Goal: Transaction & Acquisition: Purchase product/service

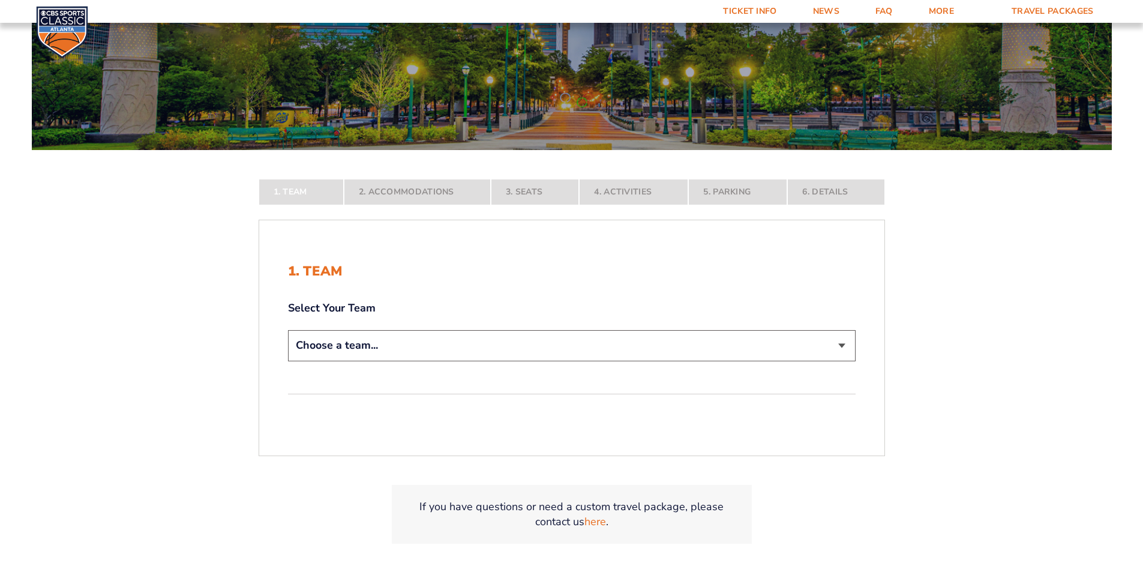
scroll to position [180, 0]
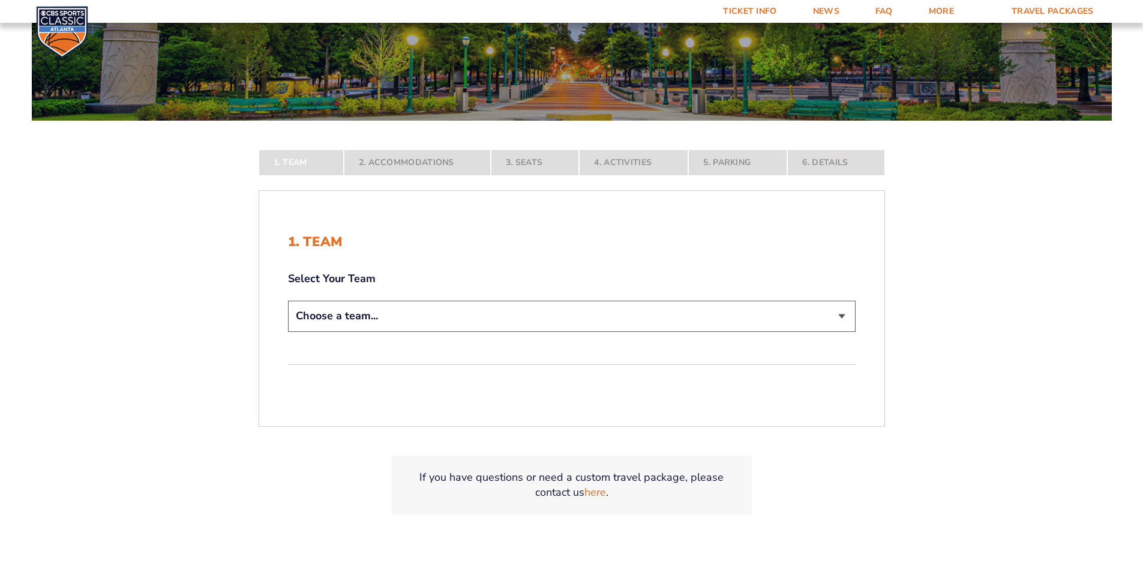
click at [838, 309] on select "Choose a team... [US_STATE] Wildcats [US_STATE] State Buckeyes [US_STATE] Tar H…" at bounding box center [572, 316] width 568 height 31
select select "20108"
click at [288, 331] on select "Choose a team... [US_STATE] Wildcats [US_STATE] State Buckeyes [US_STATE] Tar H…" at bounding box center [572, 316] width 568 height 31
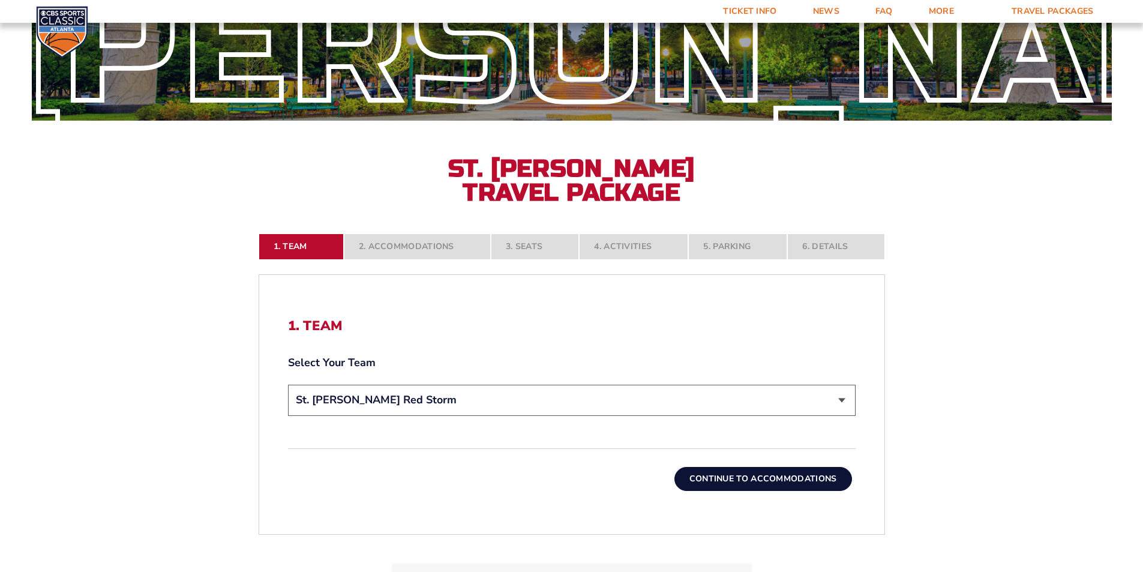
click at [754, 483] on button "Continue To Accommodations" at bounding box center [764, 479] width 178 height 24
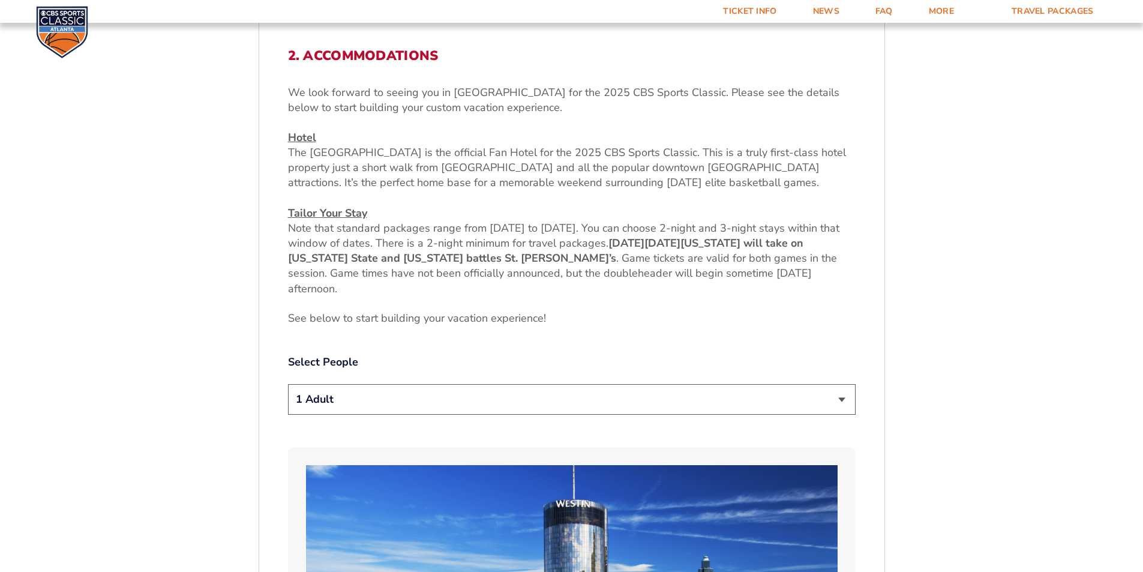
scroll to position [451, 0]
click at [845, 399] on select "1 Adult 2 Adults 3 Adults 4 Adults 2 Adults + 1 Child 2 Adults + 2 Children 2 A…" at bounding box center [572, 399] width 568 height 31
select select "4 Adults"
click at [288, 384] on select "1 Adult 2 Adults 3 Adults 4 Adults 2 Adults + 1 Child 2 Adults + 2 Children 2 A…" at bounding box center [572, 399] width 568 height 31
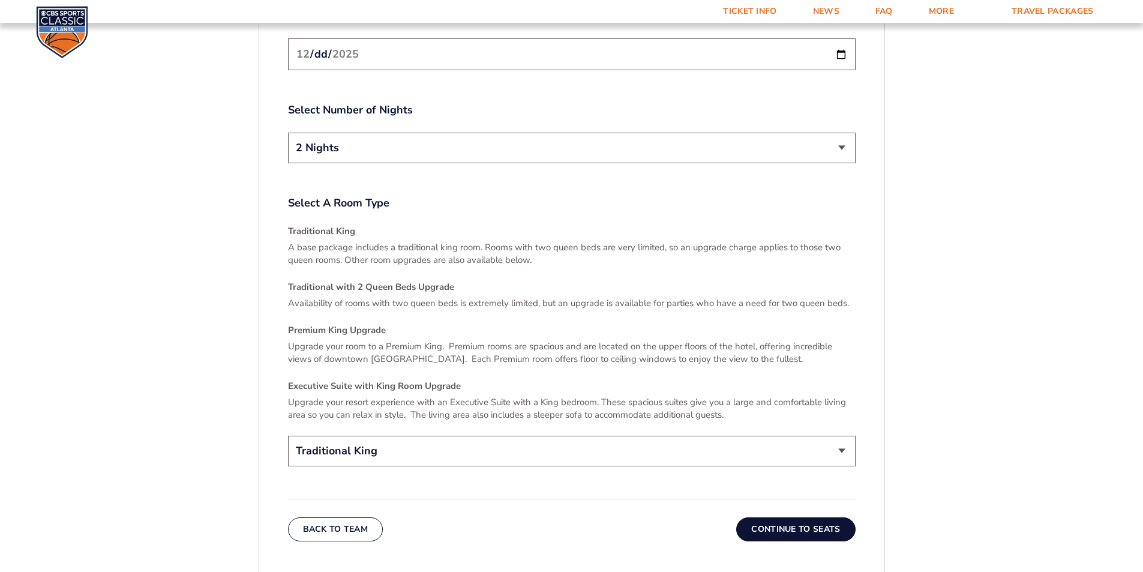
scroll to position [1651, 0]
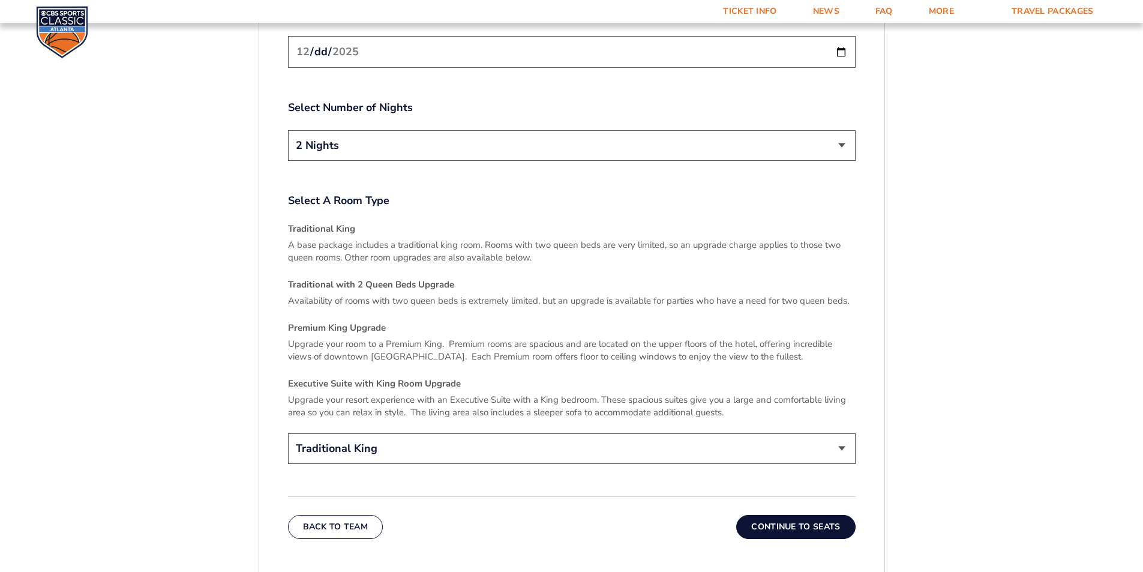
click at [810, 515] on button "Continue To Seats" at bounding box center [795, 527] width 119 height 24
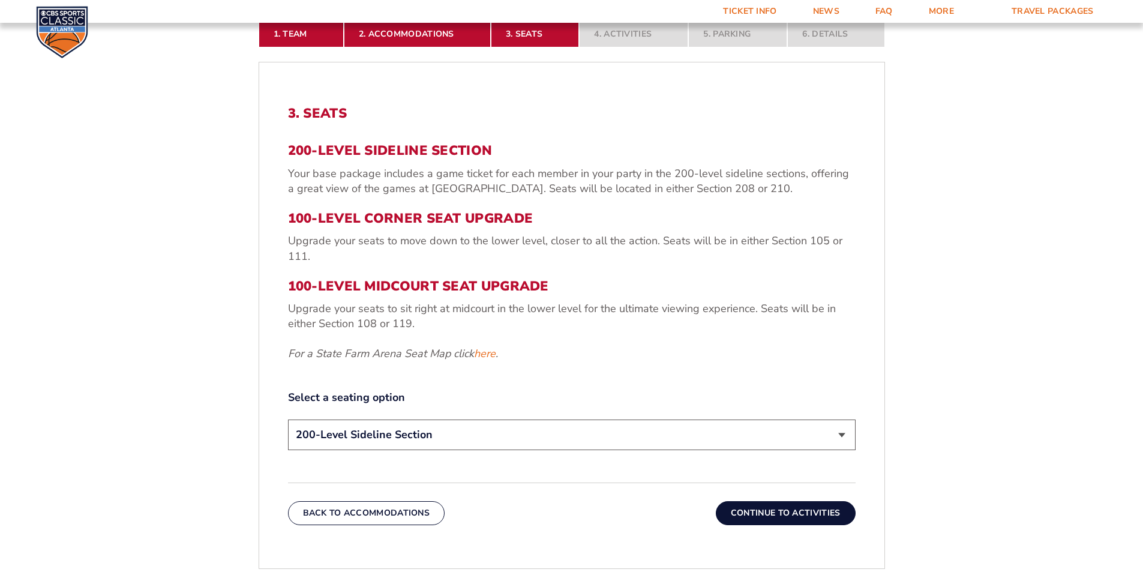
scroll to position [451, 0]
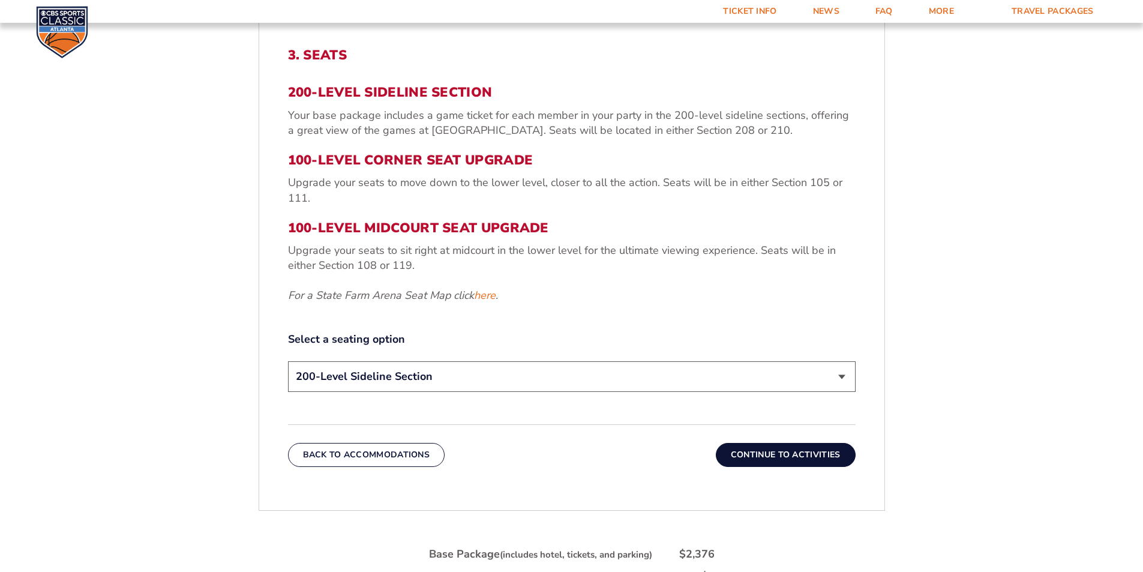
click at [843, 375] on select "200-Level Sideline Section 100-Level Corner Seat Upgrade (+$120 per person) 100…" at bounding box center [572, 376] width 568 height 31
click at [745, 320] on div "3. Seats 200-Level Sideline Section Your base package includes a game ticket fo…" at bounding box center [572, 221] width 568 height 348
click at [847, 375] on select "200-Level Sideline Section 100-Level Corner Seat Upgrade (+$120 per person) 100…" at bounding box center [572, 376] width 568 height 31
select select "100-Level Corner Seat Upgrade"
click at [288, 361] on select "200-Level Sideline Section 100-Level Corner Seat Upgrade (+$120 per person) 100…" at bounding box center [572, 376] width 568 height 31
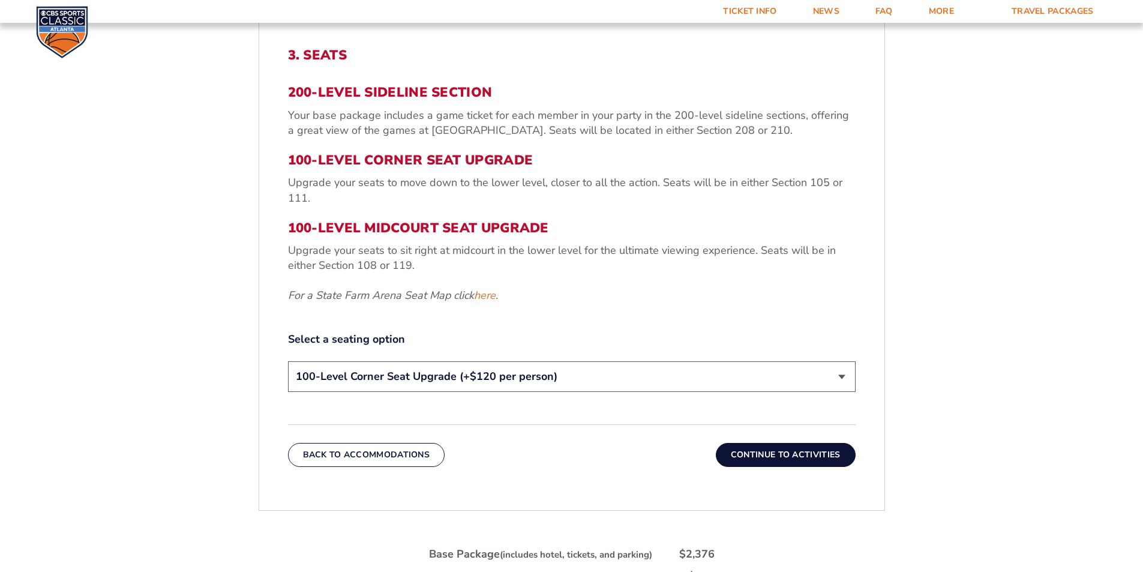
click at [742, 454] on button "Continue To Activities" at bounding box center [786, 455] width 140 height 24
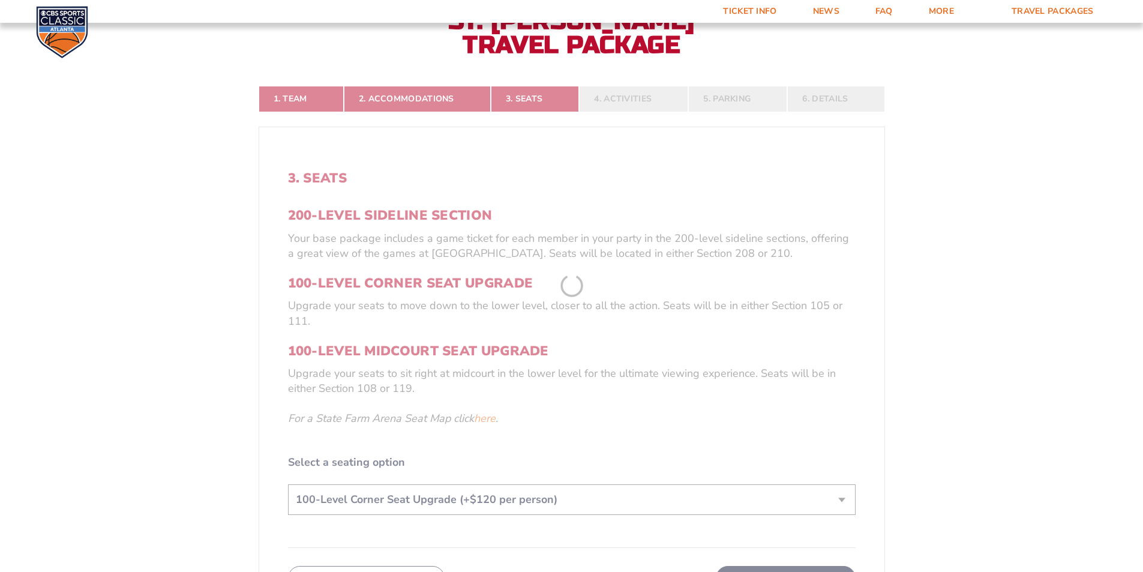
scroll to position [271, 0]
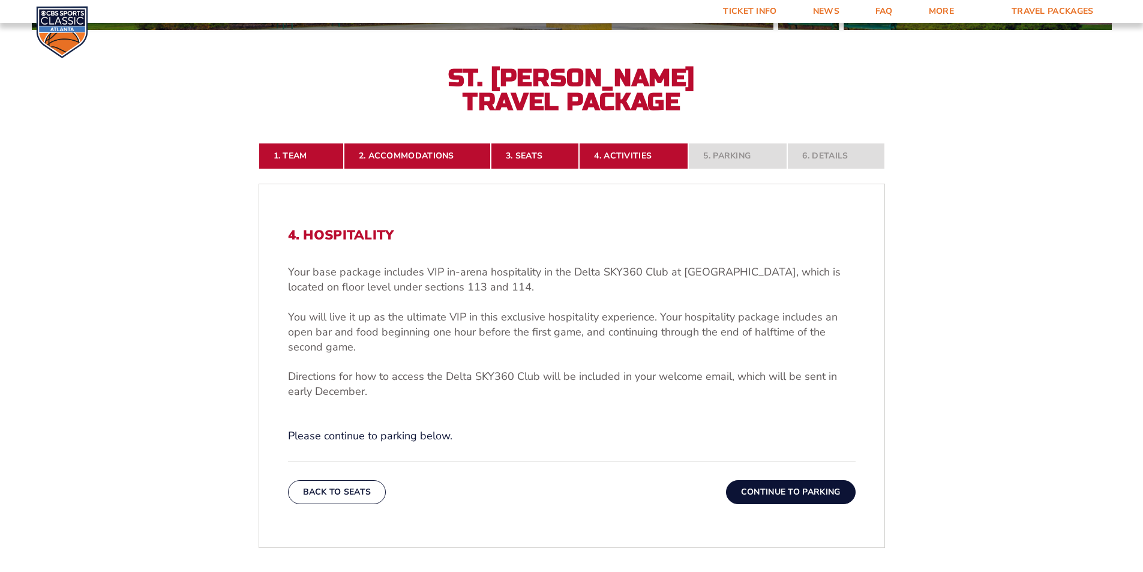
click at [782, 487] on button "Continue To Parking" at bounding box center [791, 492] width 130 height 24
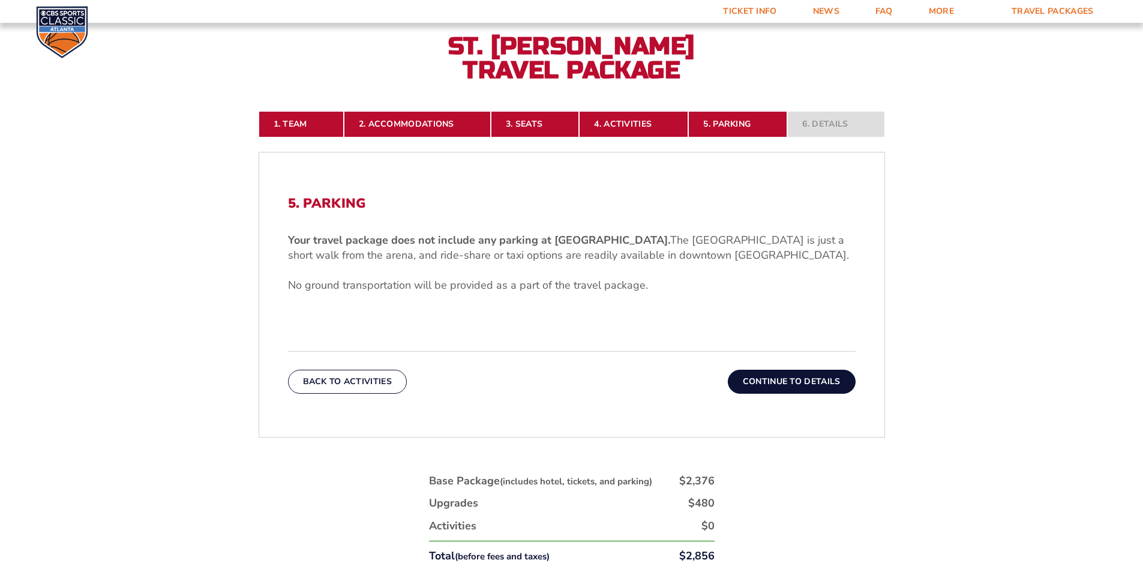
scroll to position [391, 0]
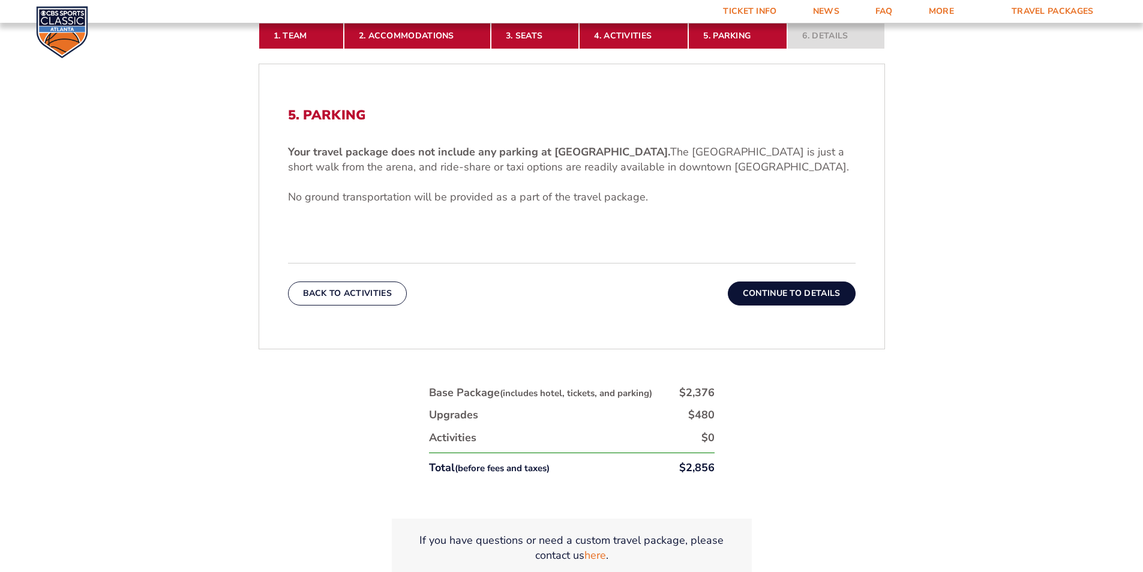
click at [834, 34] on nav "1. Team 2. Accommodations 3. Seats 4. Activities 5. Parking 6. Details" at bounding box center [572, 36] width 627 height 26
click at [797, 293] on button "Continue To Details" at bounding box center [792, 293] width 128 height 24
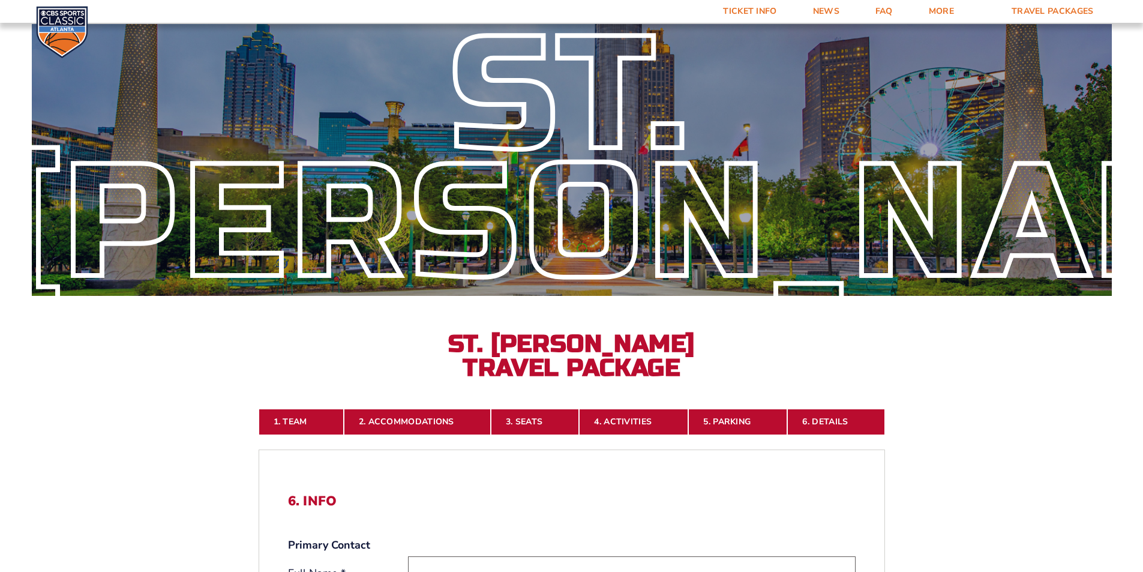
scroll to position [0, 0]
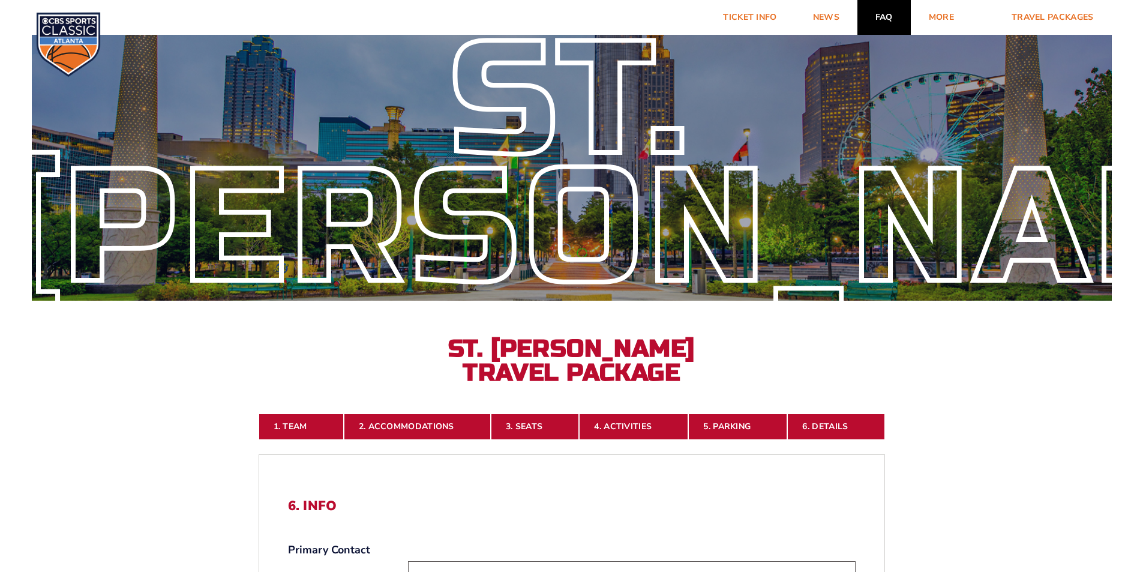
click at [879, 13] on link "FAQ" at bounding box center [884, 17] width 53 height 35
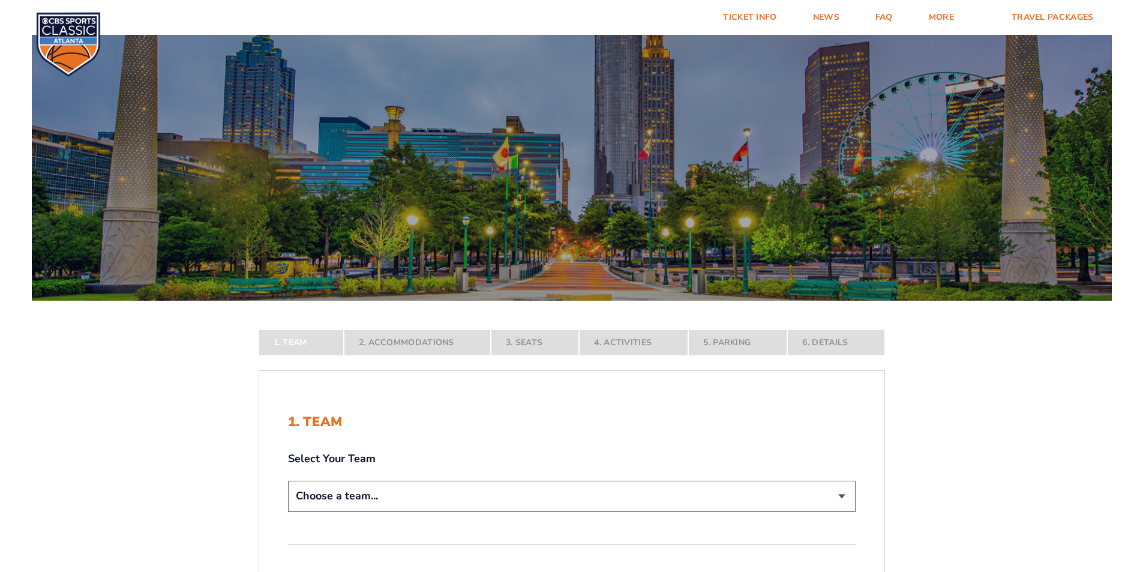
click at [839, 494] on select "Choose a team... [US_STATE] Wildcats [US_STATE] State Buckeyes [US_STATE] Tar H…" at bounding box center [572, 496] width 568 height 31
select select "20108"
click at [288, 511] on select "Choose a team... [US_STATE] Wildcats [US_STATE] State Buckeyes [US_STATE] Tar H…" at bounding box center [572, 496] width 568 height 31
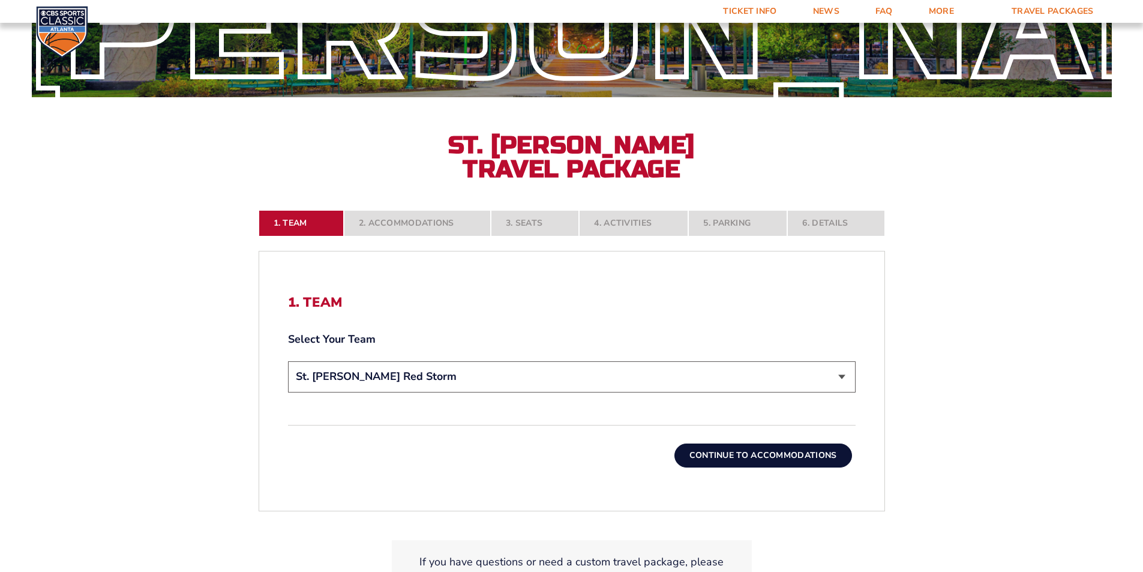
scroll to position [240, 0]
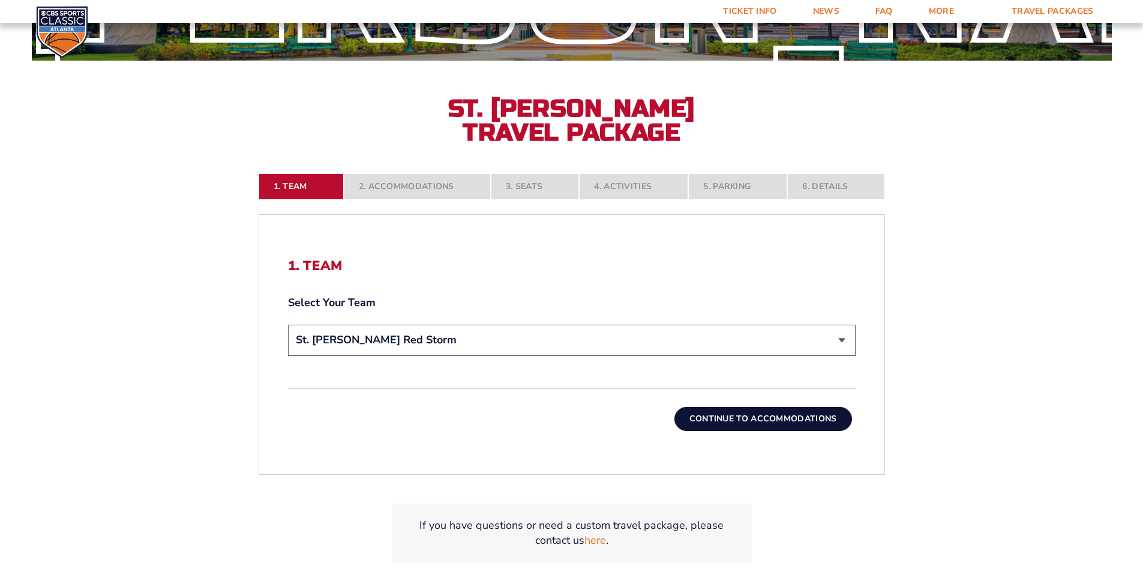
click at [787, 420] on button "Continue To Accommodations" at bounding box center [764, 419] width 178 height 24
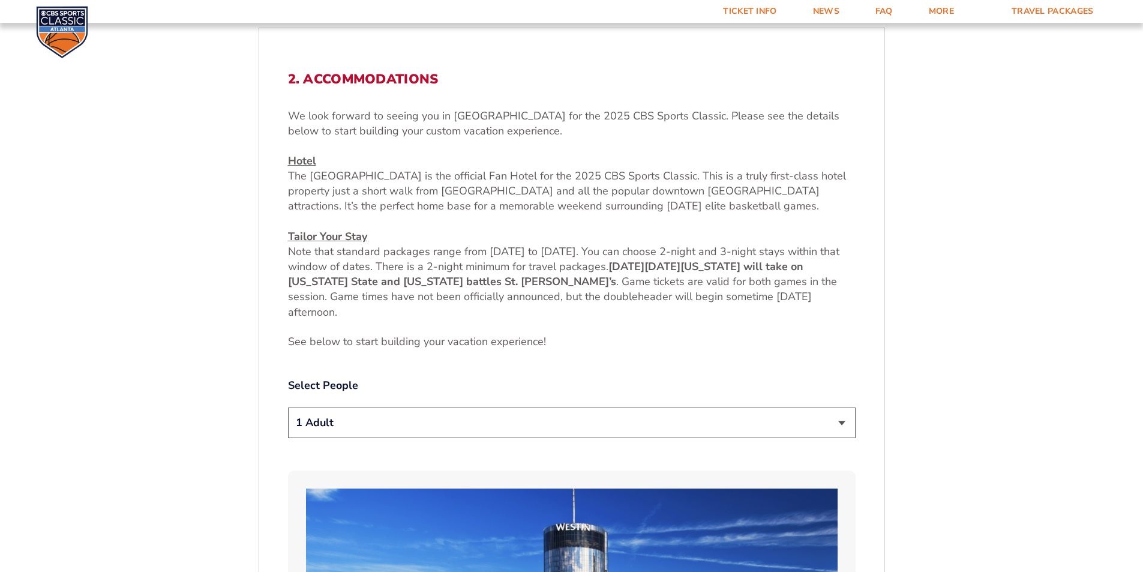
scroll to position [451, 0]
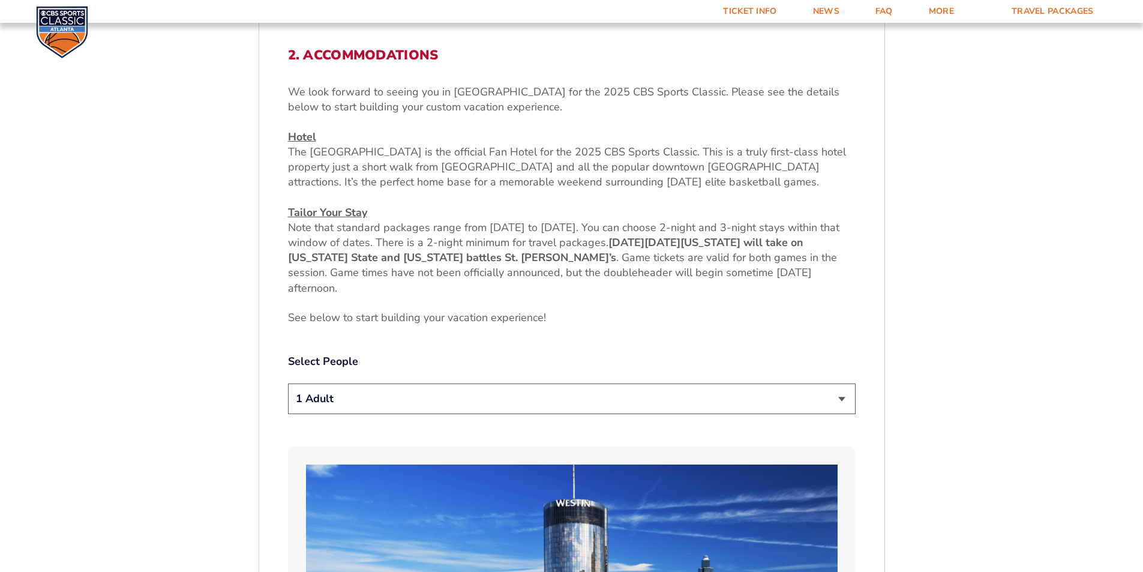
click at [841, 399] on select "1 Adult 2 Adults 3 Adults 4 Adults 2 Adults + 1 Child 2 Adults + 2 Children 2 A…" at bounding box center [572, 399] width 568 height 31
select select "2 Adults"
click at [288, 384] on select "1 Adult 2 Adults 3 Adults 4 Adults 2 Adults + 1 Child 2 Adults + 2 Children 2 A…" at bounding box center [572, 399] width 568 height 31
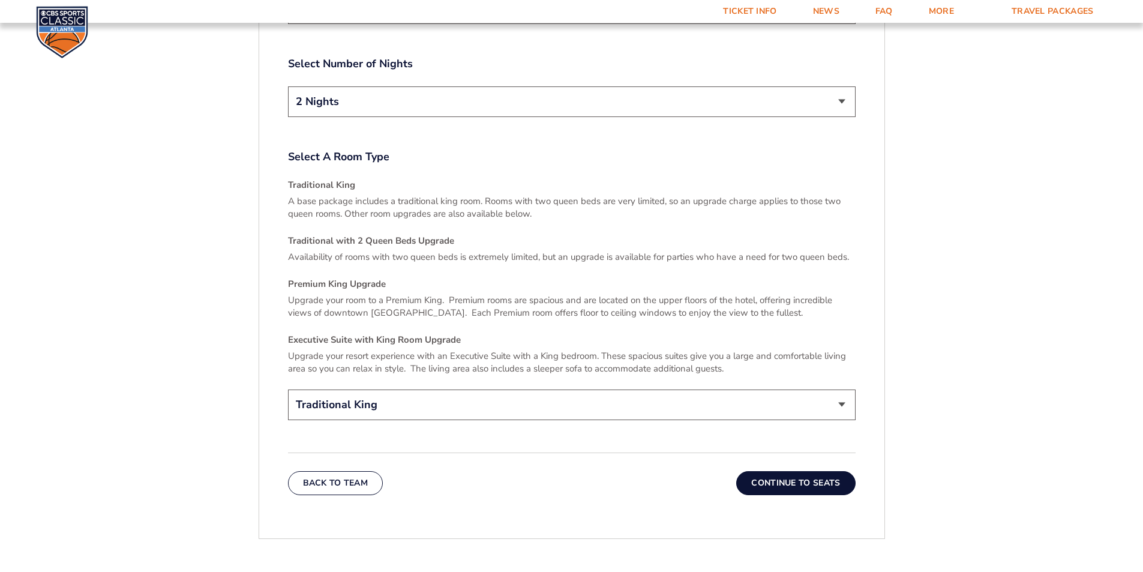
scroll to position [1711, 0]
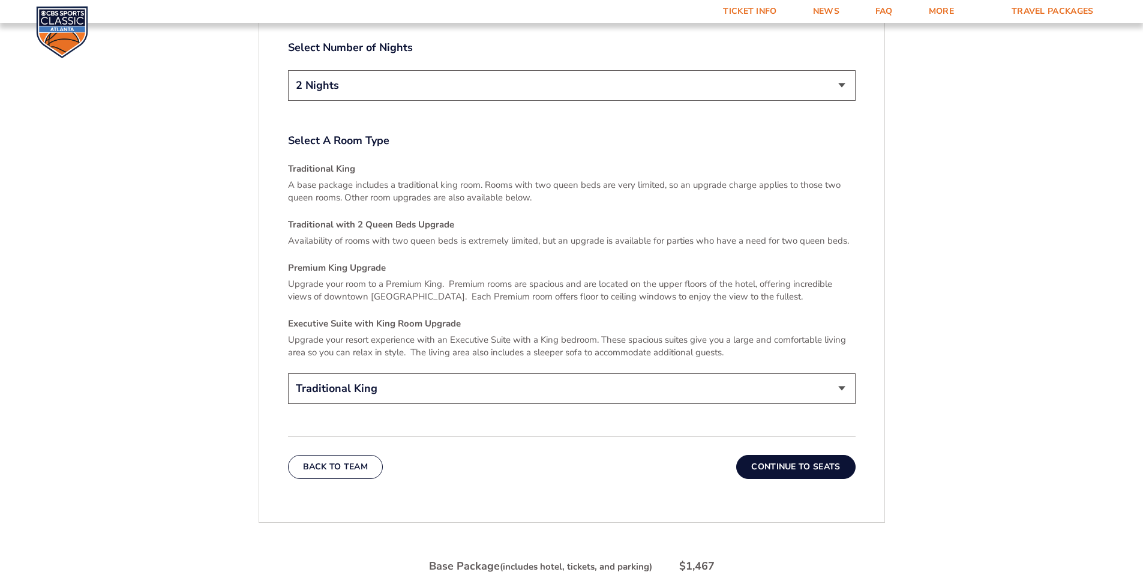
click at [772, 455] on button "Continue To Seats" at bounding box center [795, 467] width 119 height 24
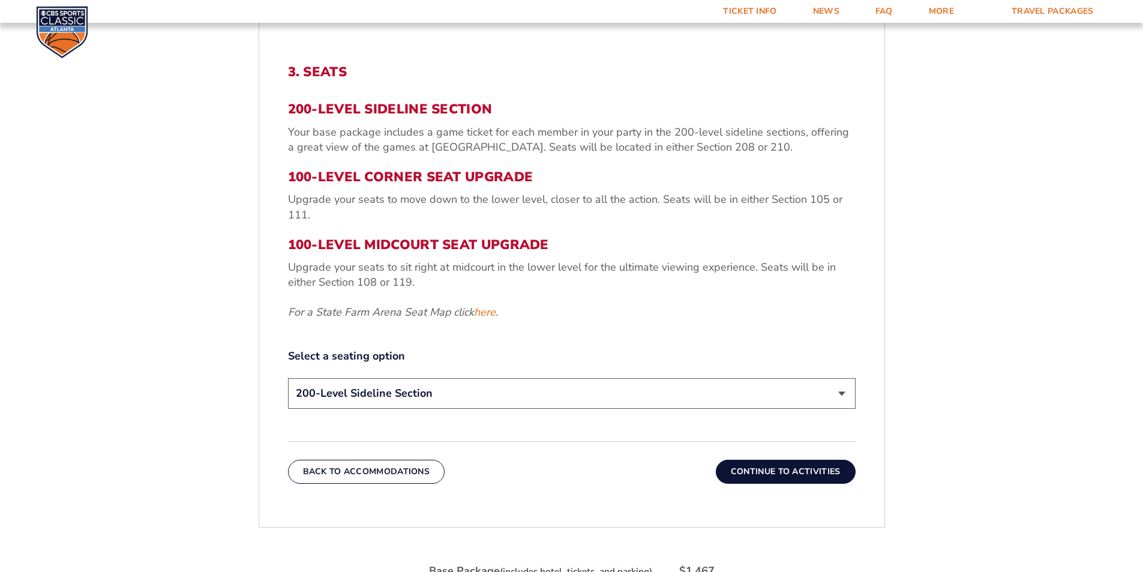
scroll to position [451, 0]
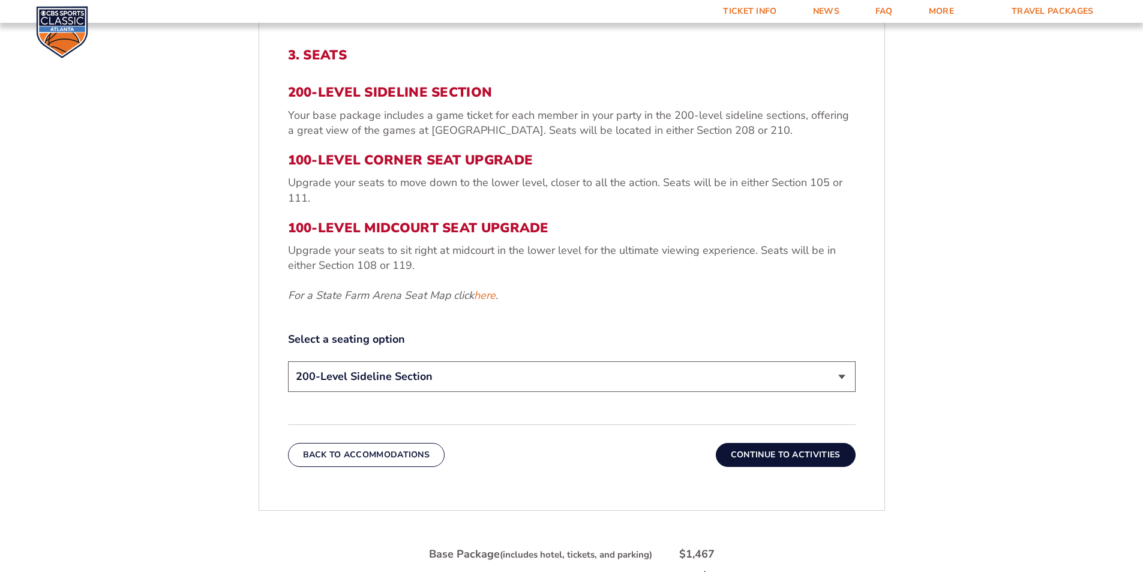
click at [841, 376] on select "200-Level Sideline Section 100-Level Corner Seat Upgrade (+$120 per person) 100…" at bounding box center [572, 376] width 568 height 31
select select "100-Level Corner Seat Upgrade"
click at [288, 361] on select "200-Level Sideline Section 100-Level Corner Seat Upgrade (+$120 per person) 100…" at bounding box center [572, 376] width 568 height 31
click at [786, 453] on button "Continue To Activities" at bounding box center [786, 455] width 140 height 24
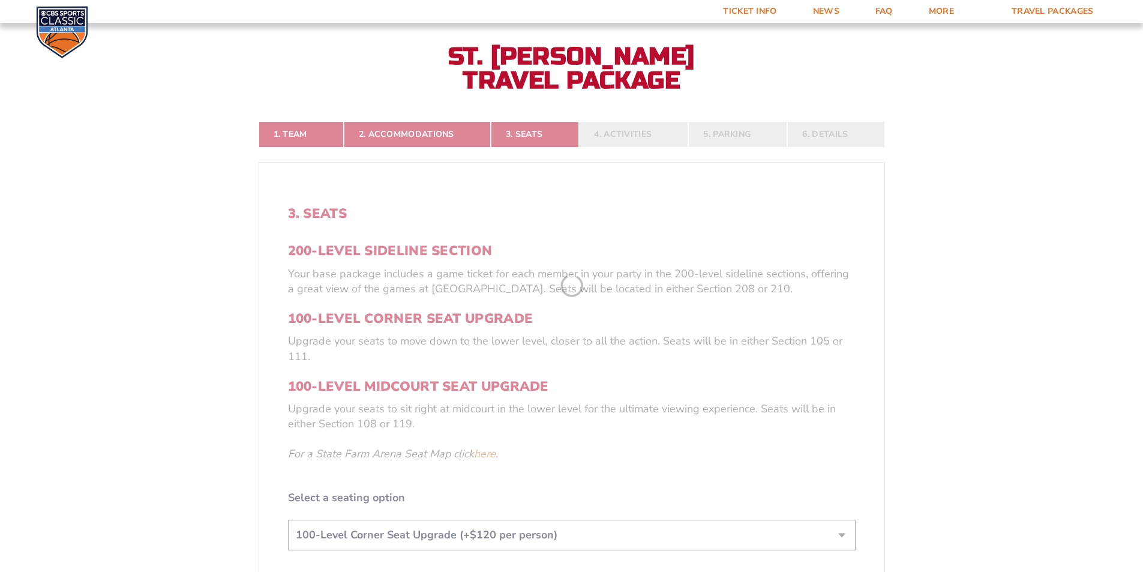
scroll to position [271, 0]
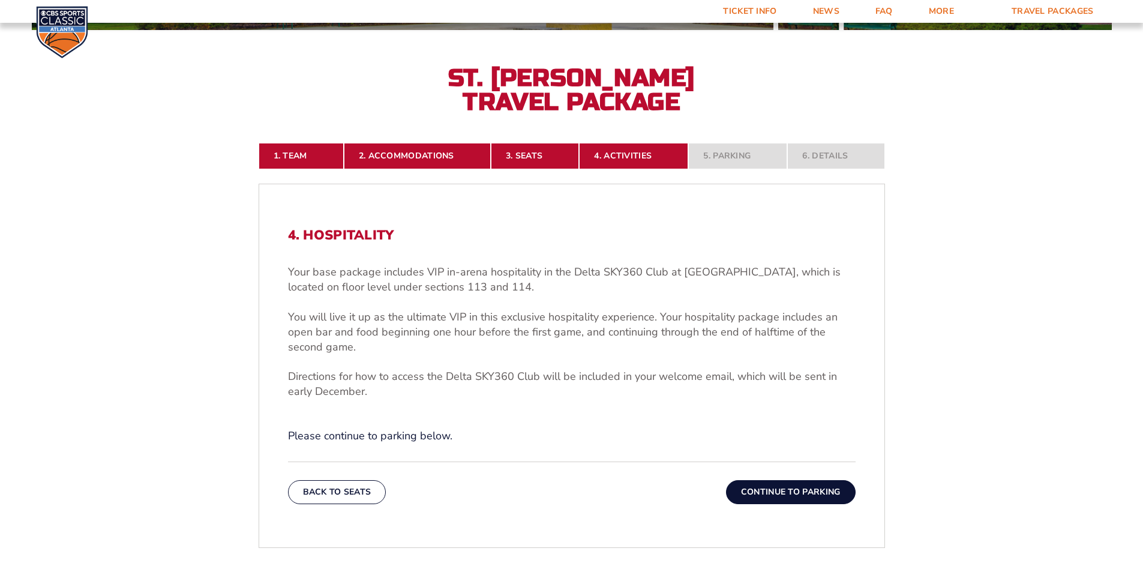
click at [768, 488] on button "Continue To Parking" at bounding box center [791, 492] width 130 height 24
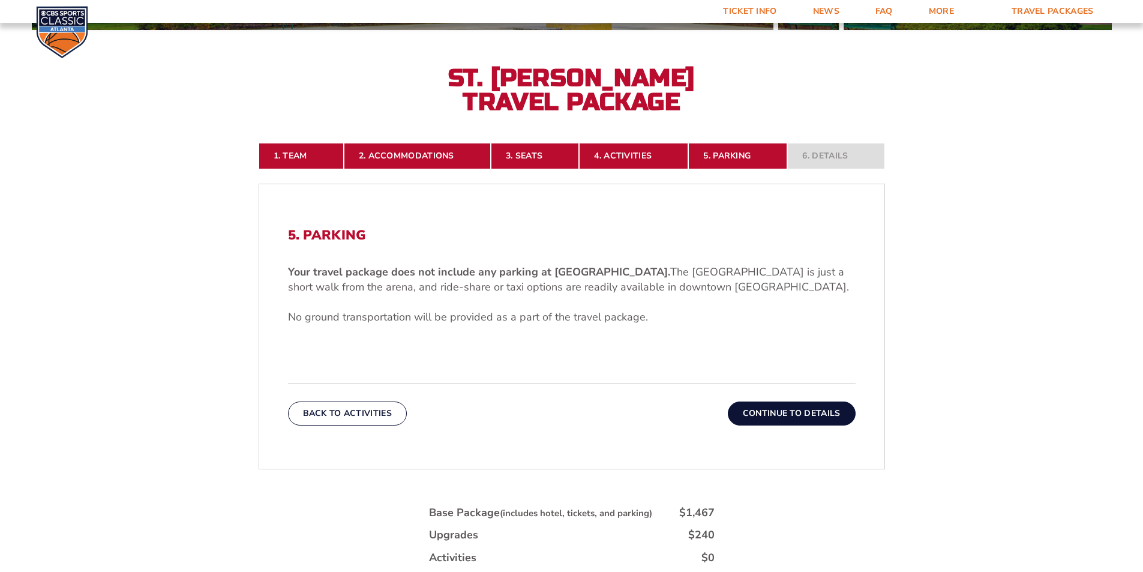
click at [804, 412] on button "Continue To Details" at bounding box center [792, 414] width 128 height 24
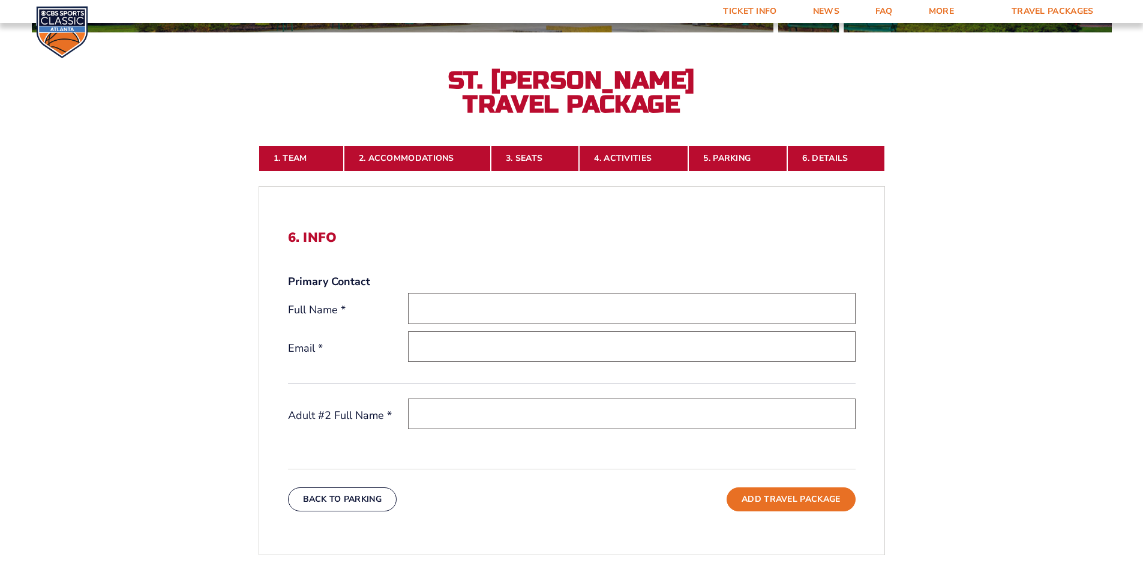
scroll to position [211, 0]
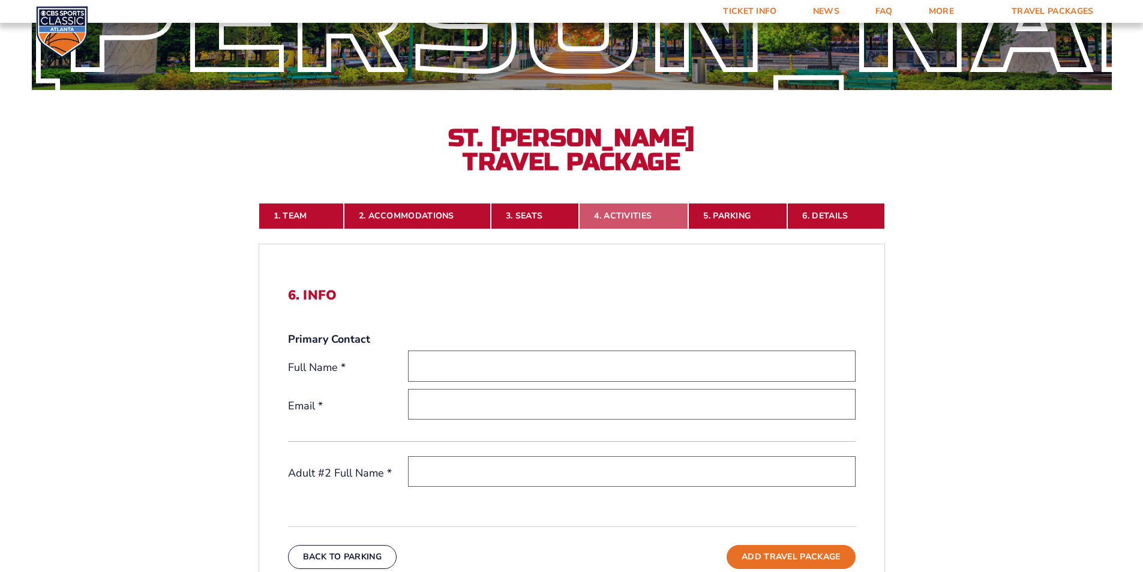
click at [620, 217] on link "4. Activities" at bounding box center [633, 216] width 109 height 26
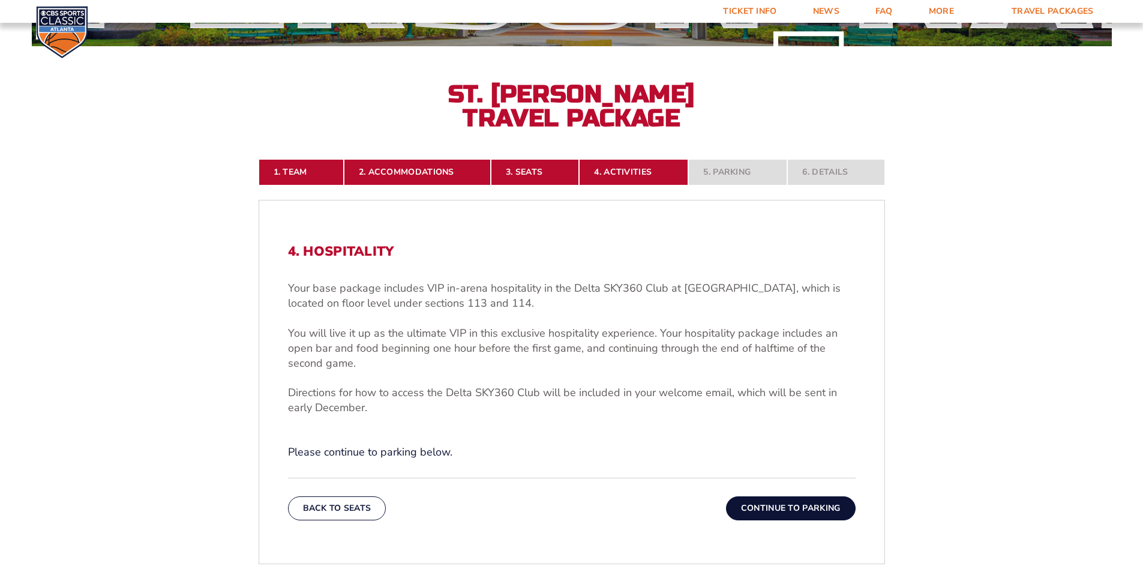
scroll to position [151, 0]
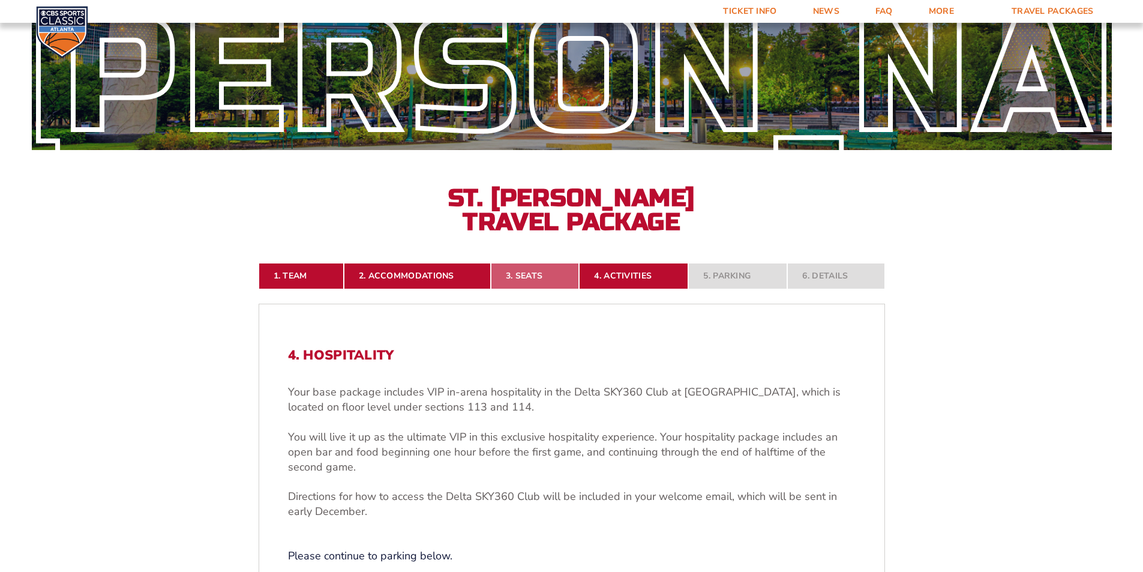
click at [539, 279] on link "3. Seats" at bounding box center [535, 276] width 88 height 26
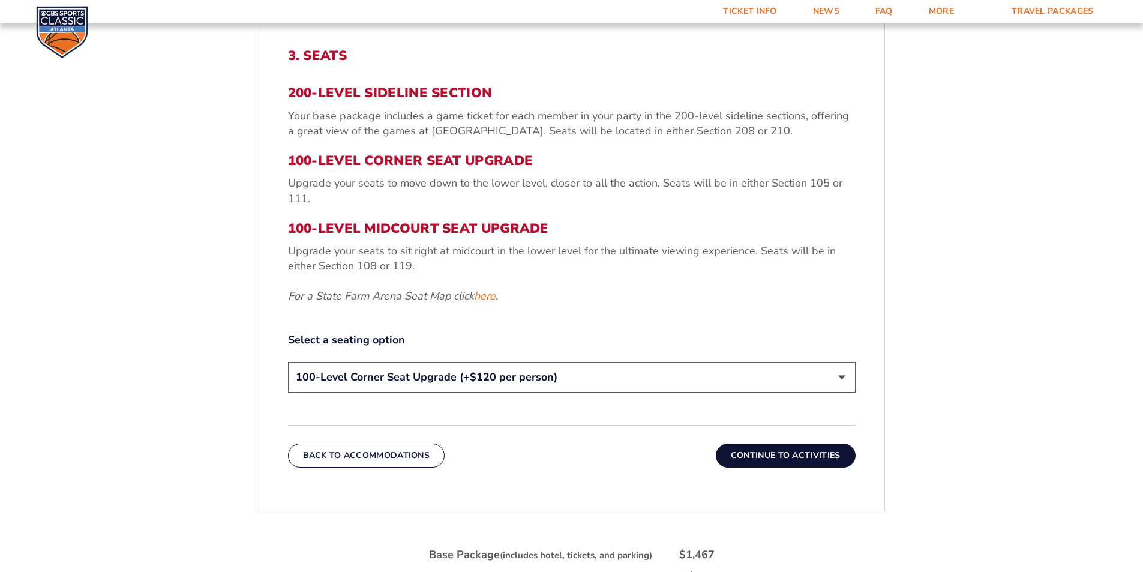
scroll to position [451, 0]
click at [840, 375] on select "200-Level Sideline Section 100-Level Corner Seat Upgrade (+$120 per person) 100…" at bounding box center [572, 376] width 568 height 31
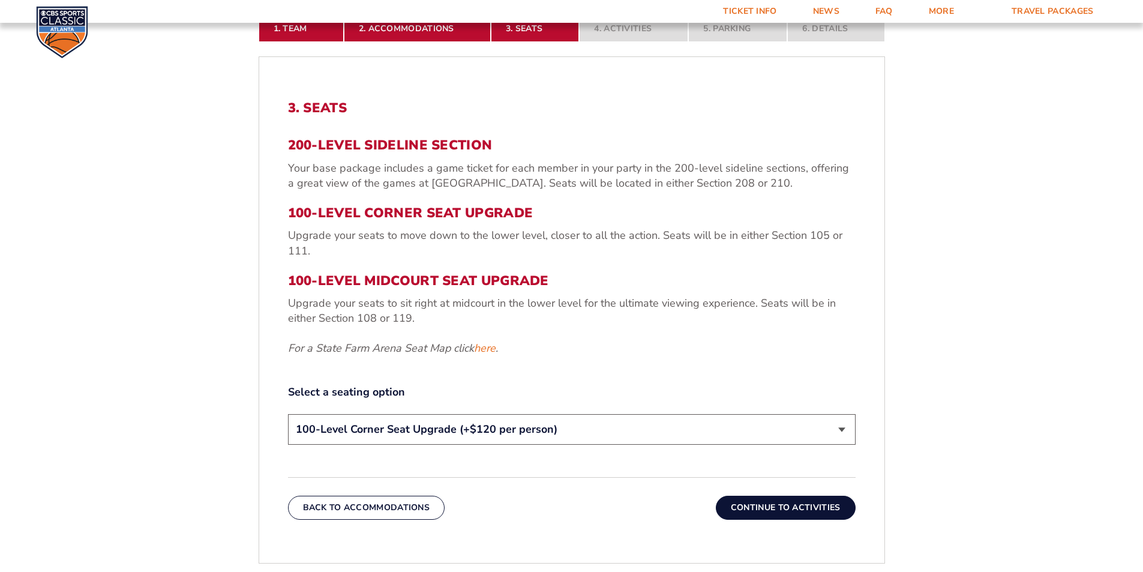
scroll to position [391, 0]
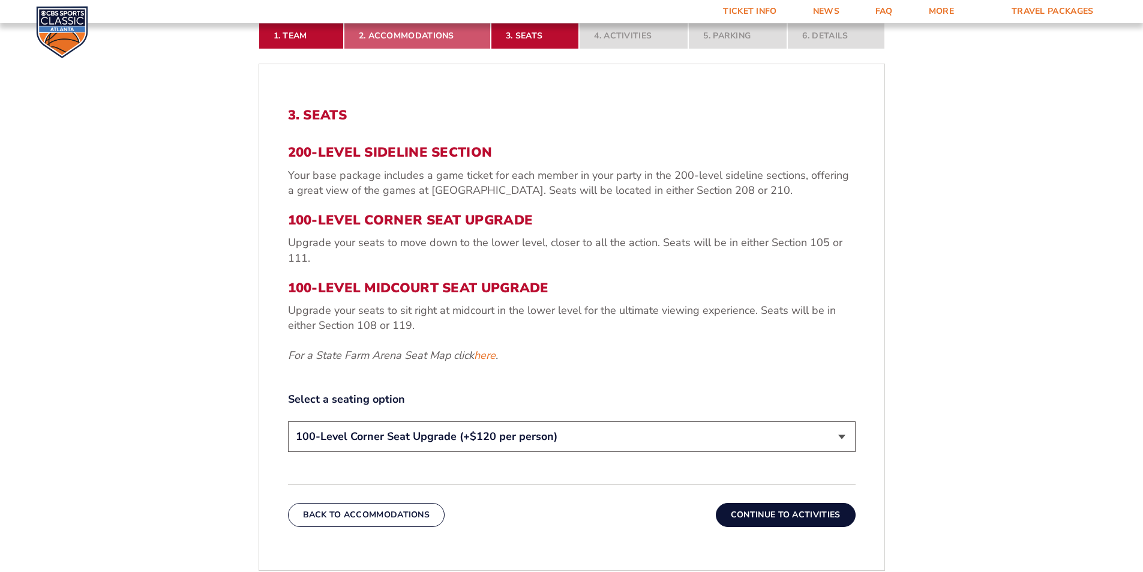
click at [439, 39] on link "2. Accommodations" at bounding box center [417, 36] width 147 height 26
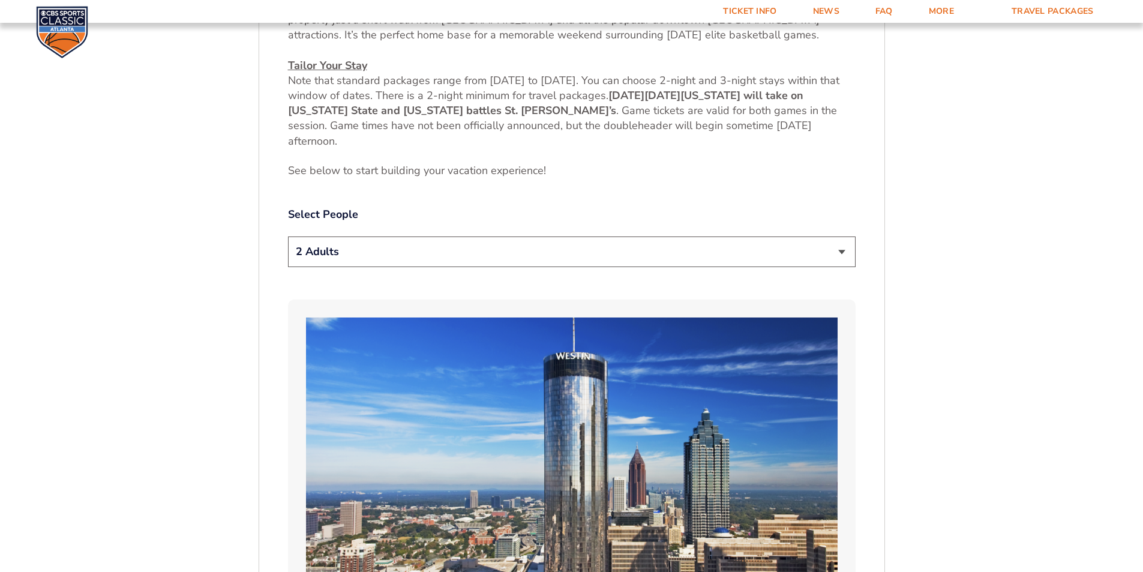
scroll to position [691, 0]
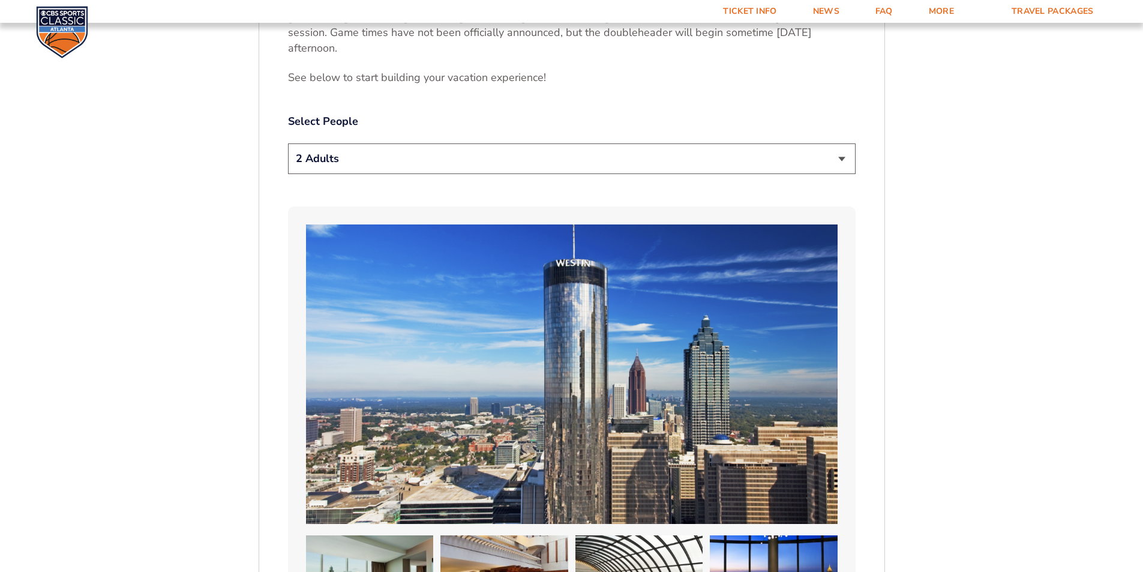
click at [839, 158] on select "1 Adult 2 Adults 3 Adults 4 Adults 2 Adults + 1 Child 2 Adults + 2 Children 2 A…" at bounding box center [572, 158] width 568 height 31
select select "4 Adults"
click at [288, 143] on select "1 Adult 2 Adults 3 Adults 4 Adults 2 Adults + 1 Child 2 Adults + 2 Children 2 A…" at bounding box center [572, 158] width 568 height 31
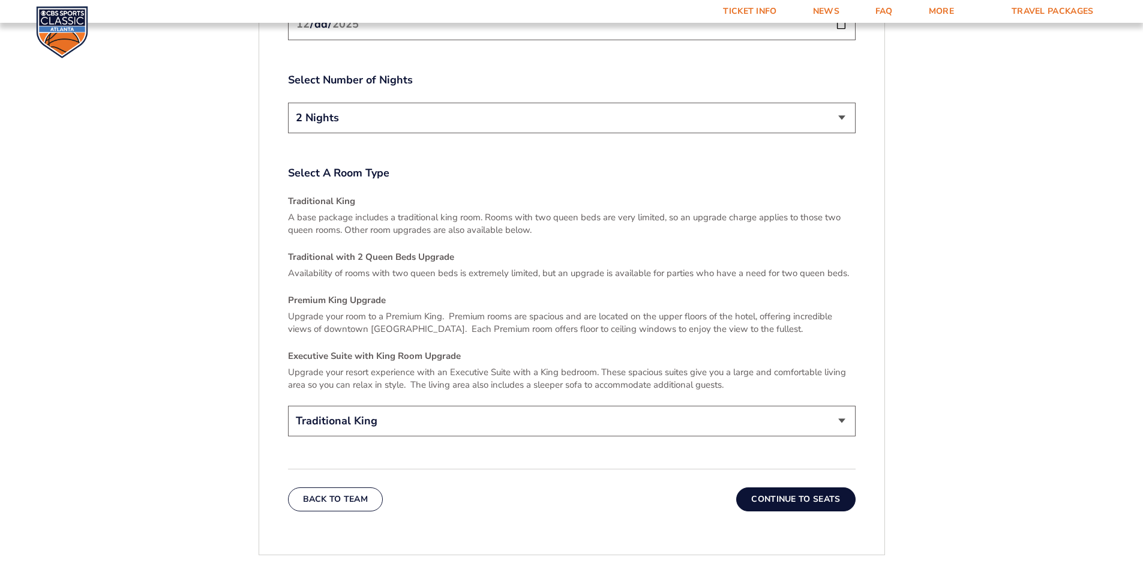
scroll to position [1711, 0]
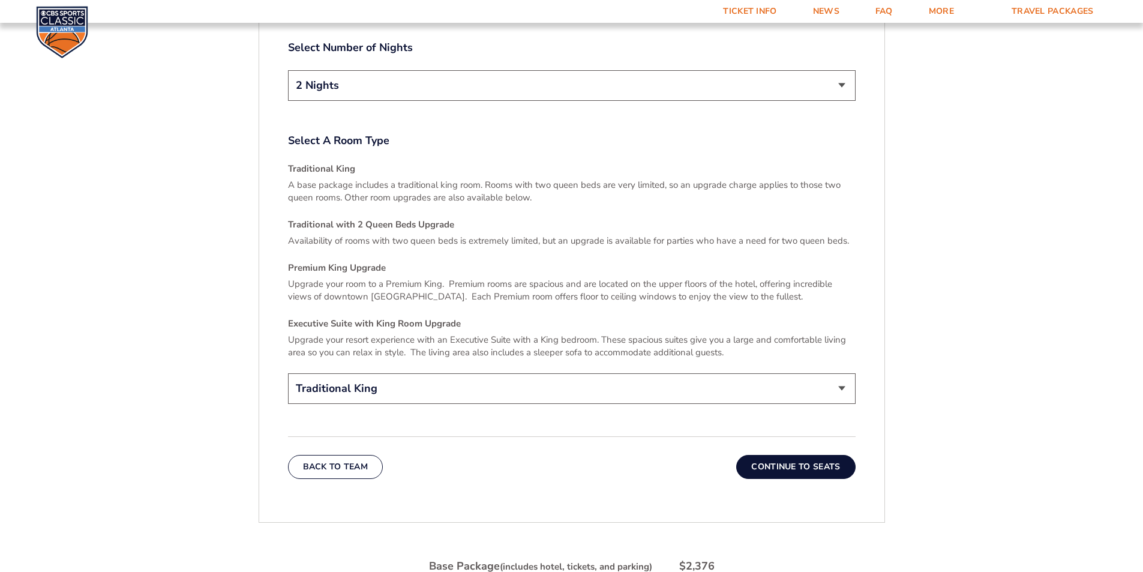
click at [782, 456] on button "Continue To Seats" at bounding box center [795, 467] width 119 height 24
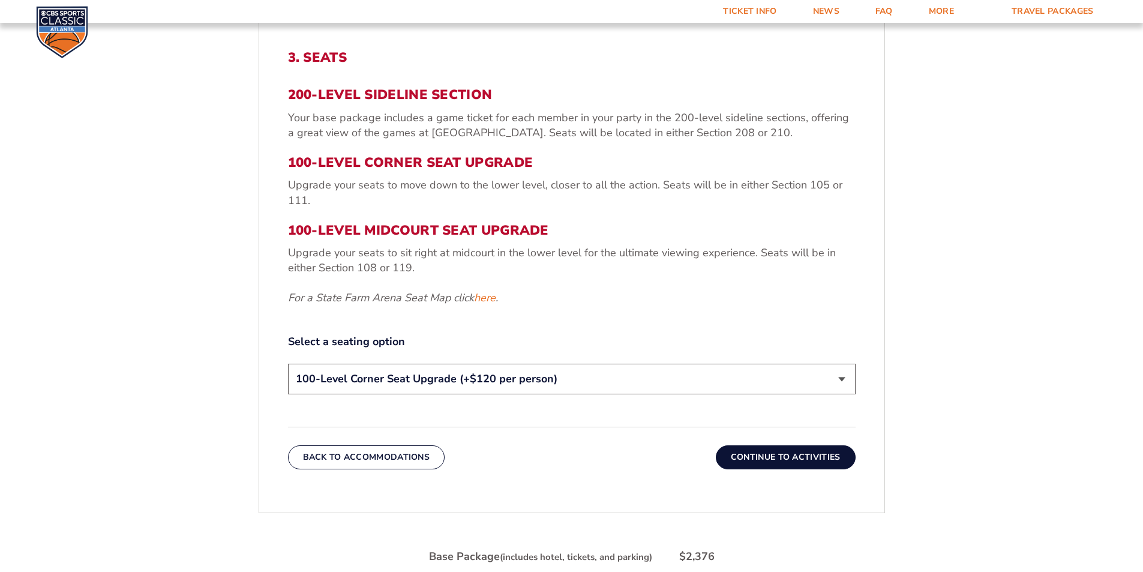
scroll to position [451, 0]
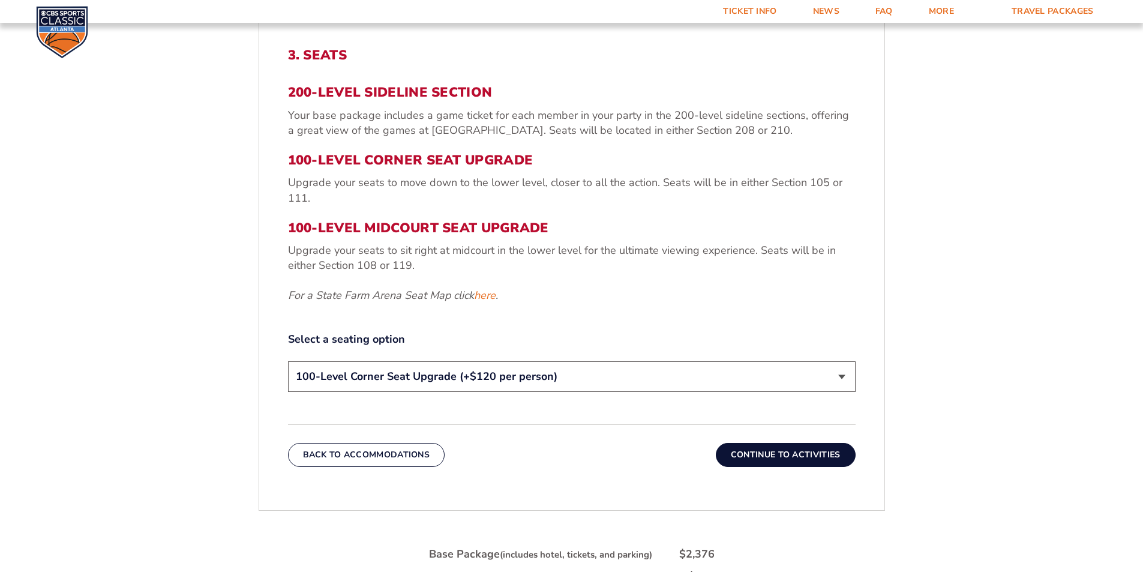
click at [844, 373] on select "200-Level Sideline Section 100-Level Corner Seat Upgrade (+$120 per person) 100…" at bounding box center [572, 376] width 568 height 31
click at [846, 375] on select "200-Level Sideline Section 100-Level Corner Seat Upgrade (+$120 per person) 100…" at bounding box center [572, 376] width 568 height 31
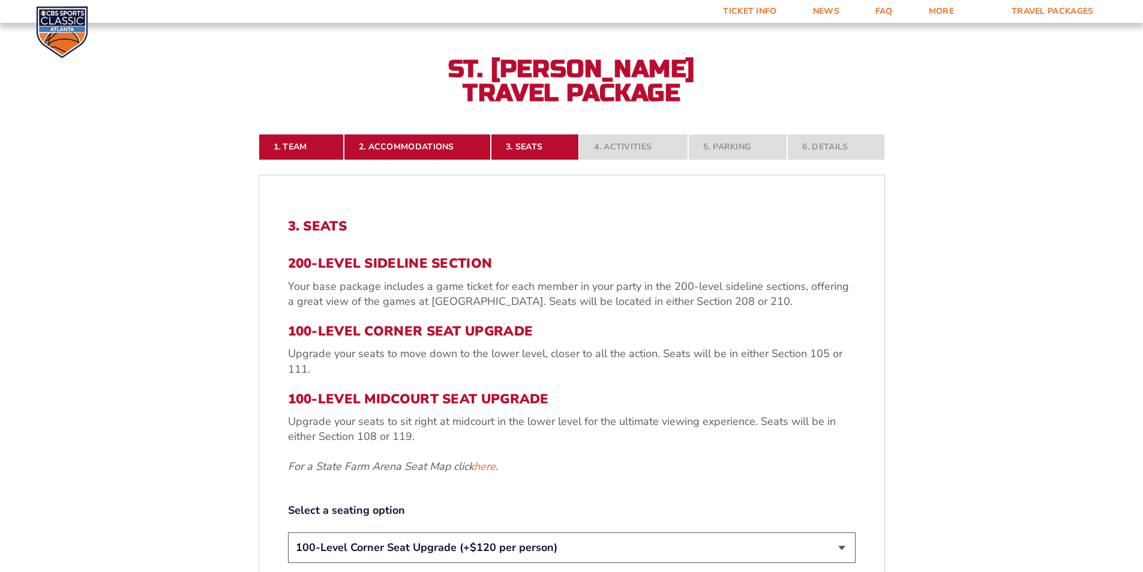
scroll to position [211, 0]
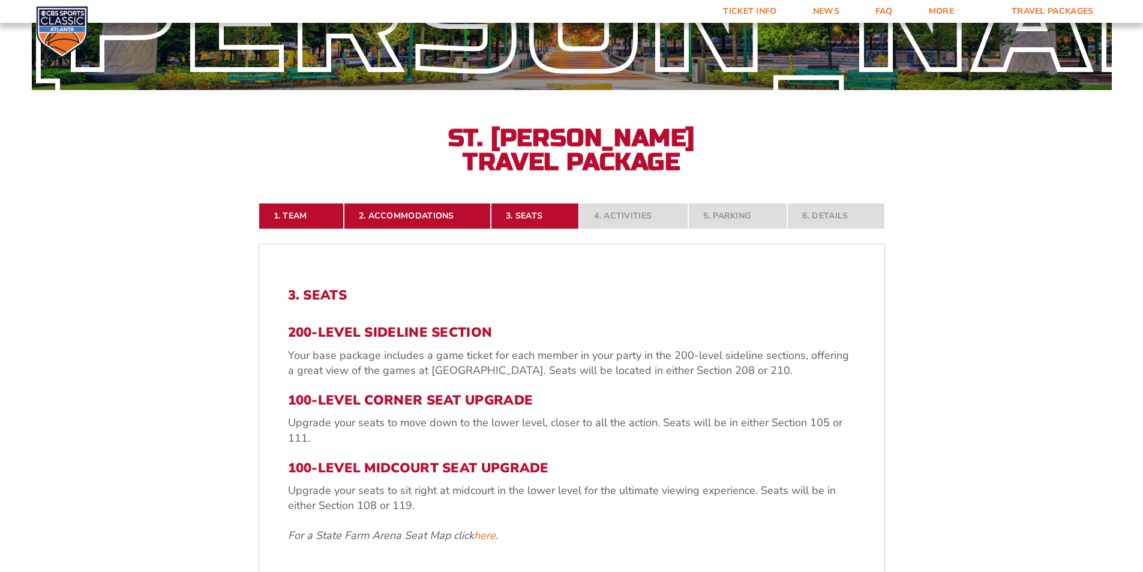
click at [658, 217] on nav "1. Team 2. Accommodations 3. Seats 4. Activities 5. Parking 6. Details" at bounding box center [572, 216] width 627 height 26
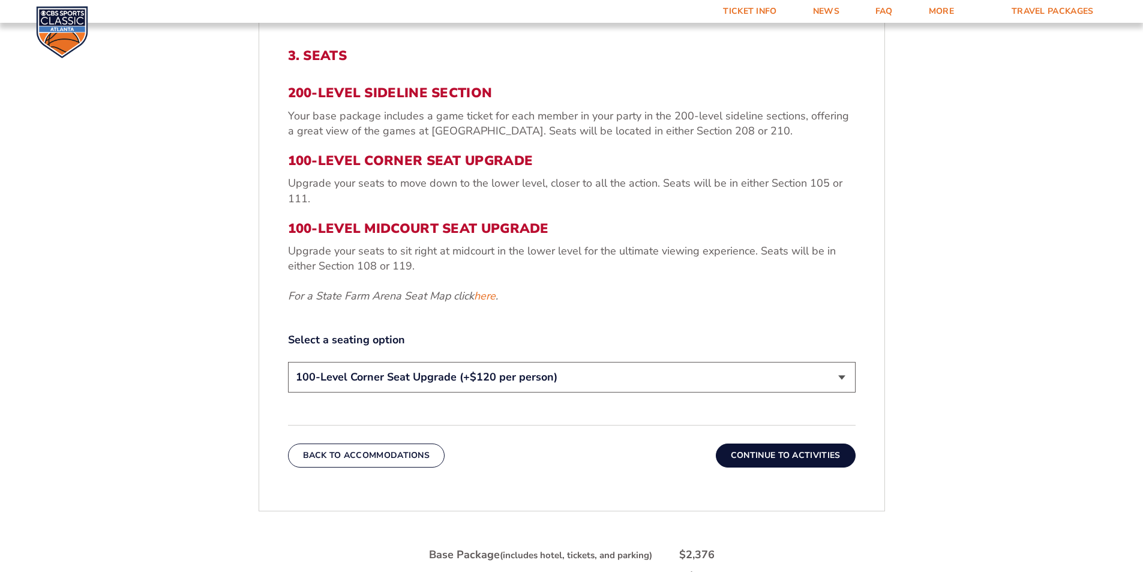
scroll to position [451, 0]
click at [792, 450] on button "Continue To Activities" at bounding box center [786, 455] width 140 height 24
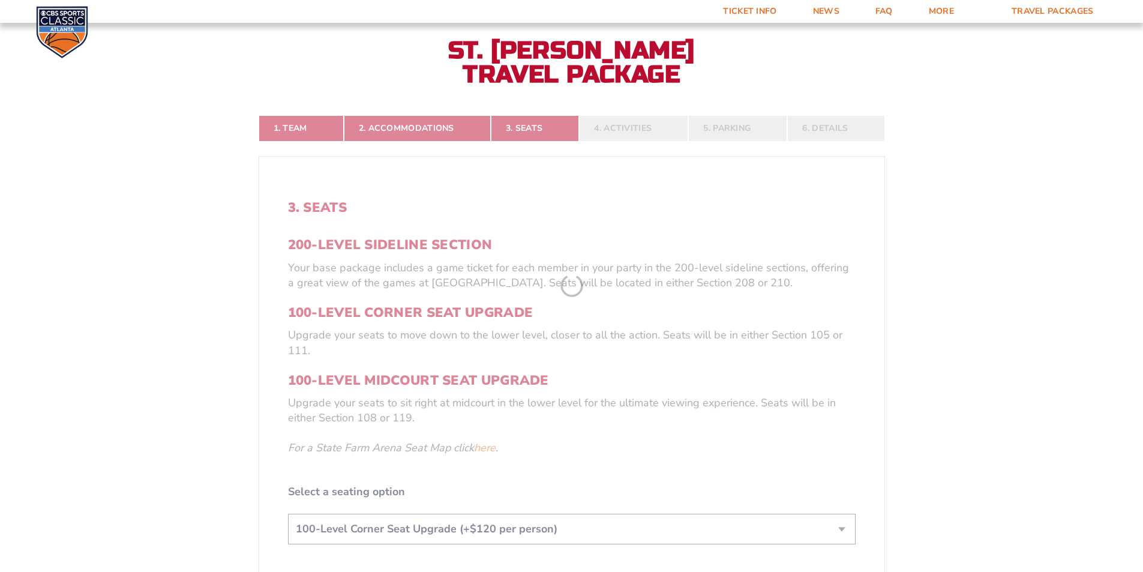
scroll to position [271, 0]
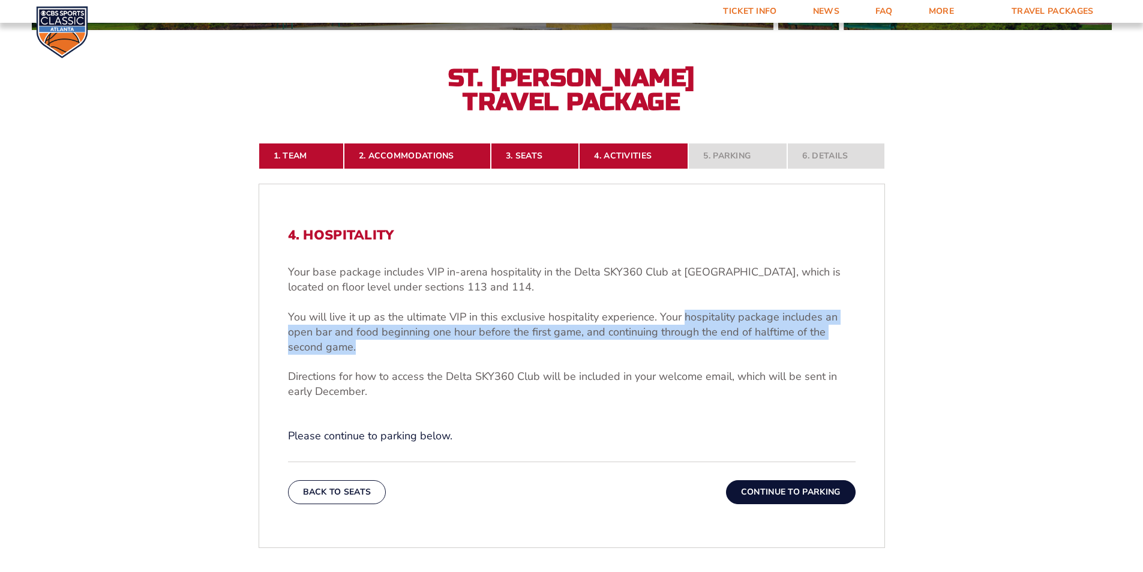
drag, startPoint x: 681, startPoint y: 316, endPoint x: 695, endPoint y: 346, distance: 33.8
click at [695, 346] on p "You will live it up as the ultimate VIP in this exclusive hospitality experienc…" at bounding box center [572, 333] width 568 height 46
copy p "hospitality package includes an open bar and food beginning one hour before the…"
click at [778, 487] on button "Continue To Parking" at bounding box center [791, 492] width 130 height 24
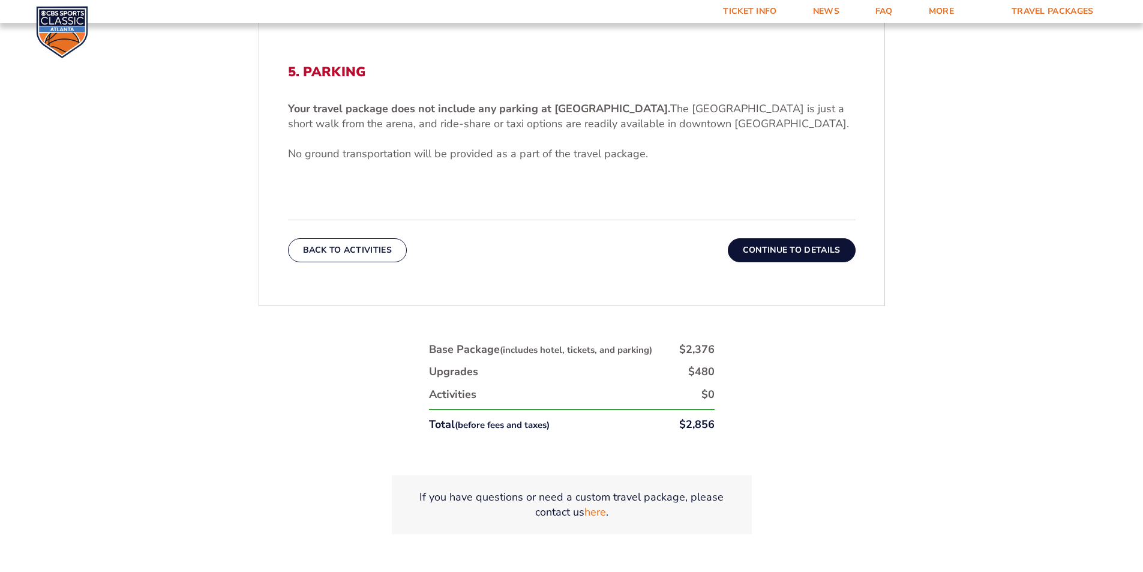
scroll to position [511, 0]
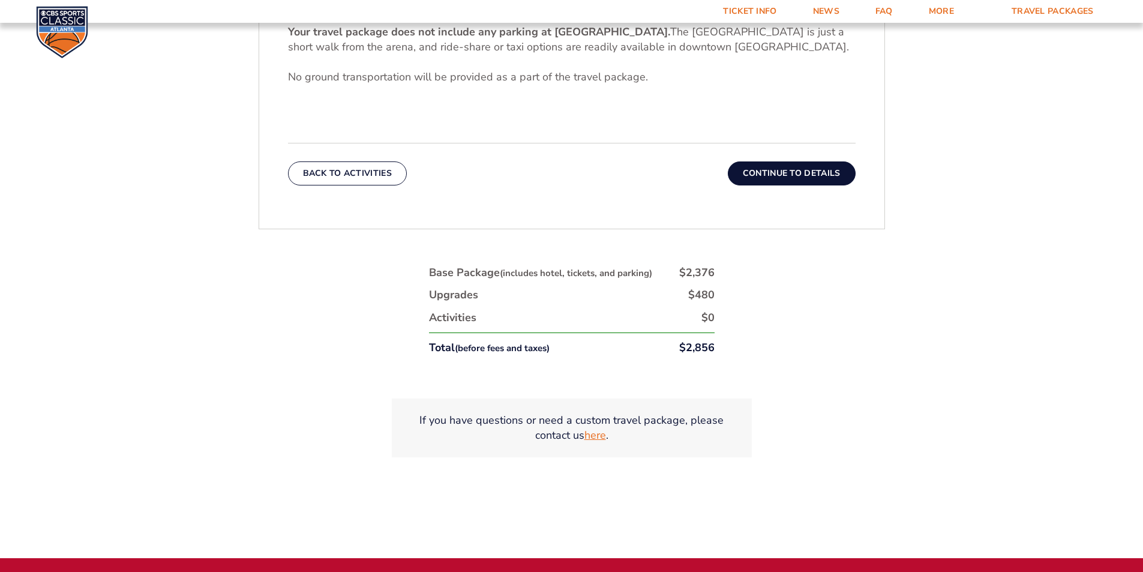
click at [598, 436] on link "here" at bounding box center [596, 435] width 22 height 15
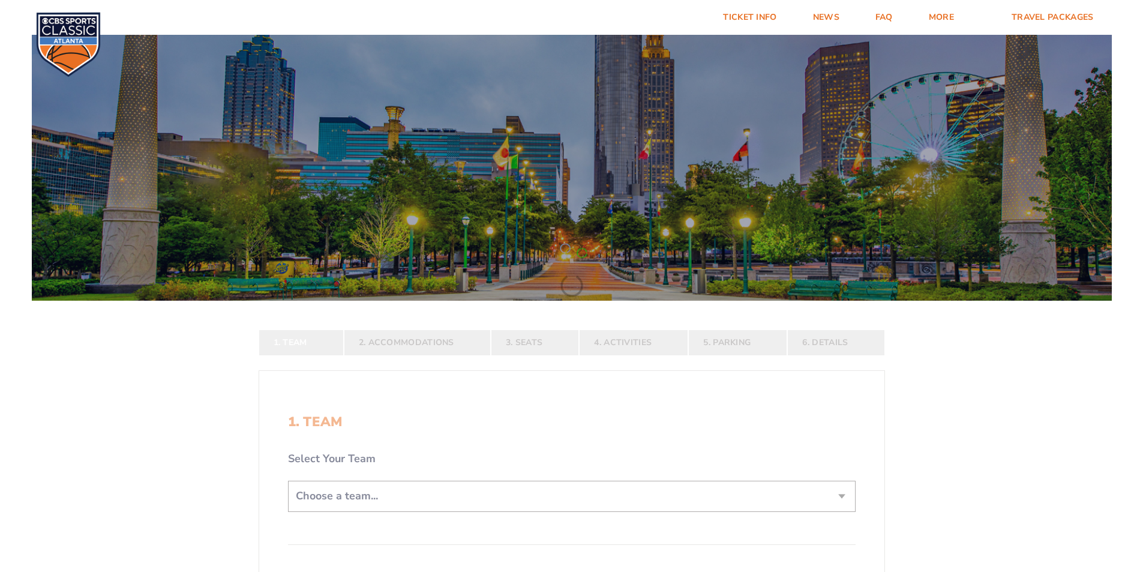
click at [837, 194] on div at bounding box center [572, 165] width 1080 height 272
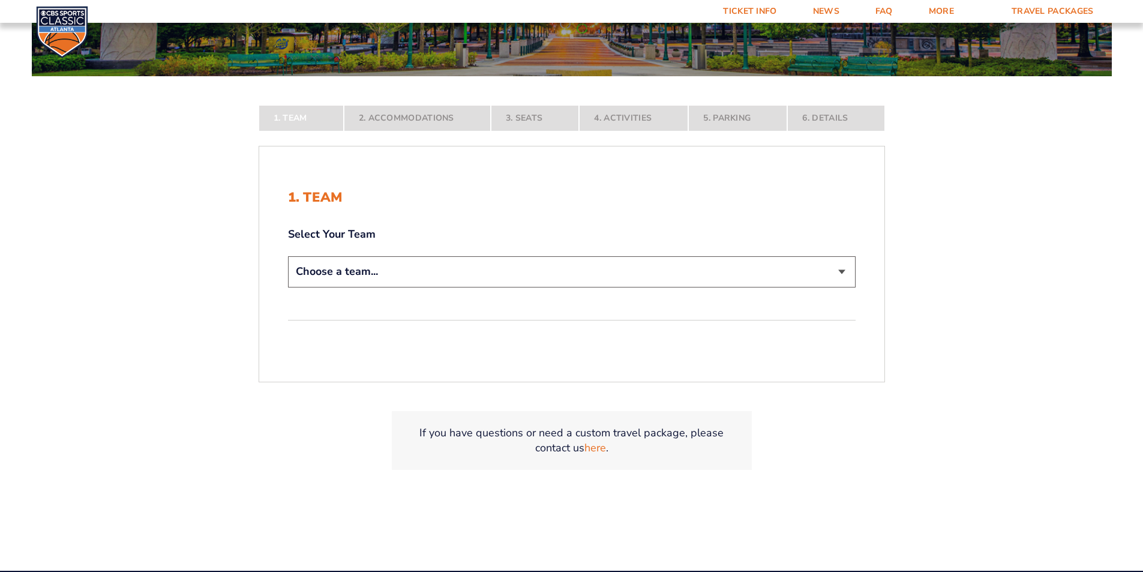
scroll to position [240, 0]
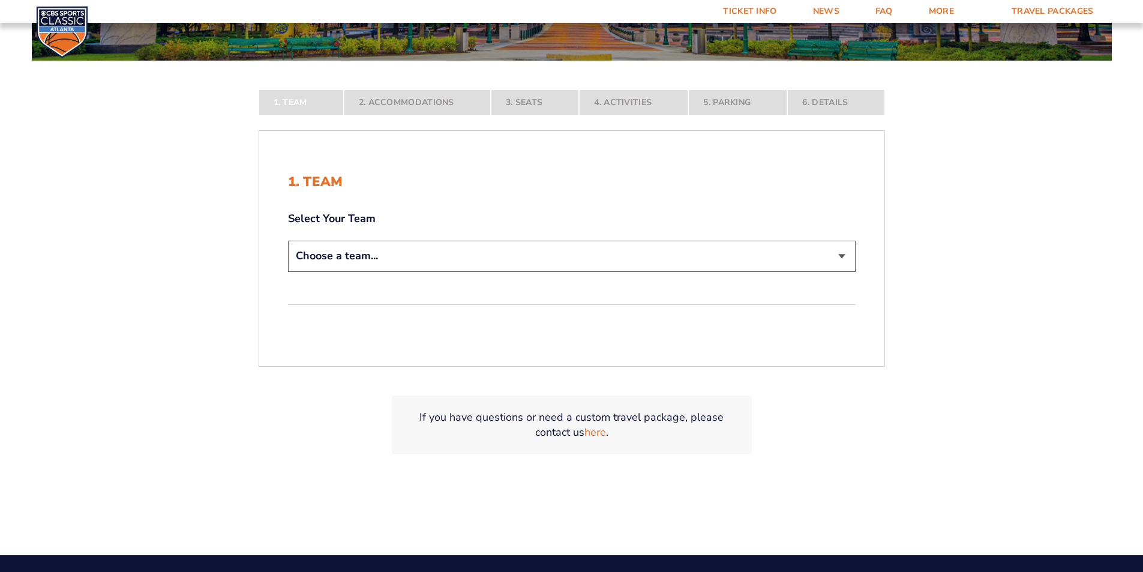
click at [840, 257] on select "Choose a team... [US_STATE] Wildcats [US_STATE] State Buckeyes [US_STATE] Tar H…" at bounding box center [572, 256] width 568 height 31
select select "20108"
click at [288, 271] on select "Choose a team... [US_STATE] Wildcats [US_STATE] State Buckeyes [US_STATE] Tar H…" at bounding box center [572, 256] width 568 height 31
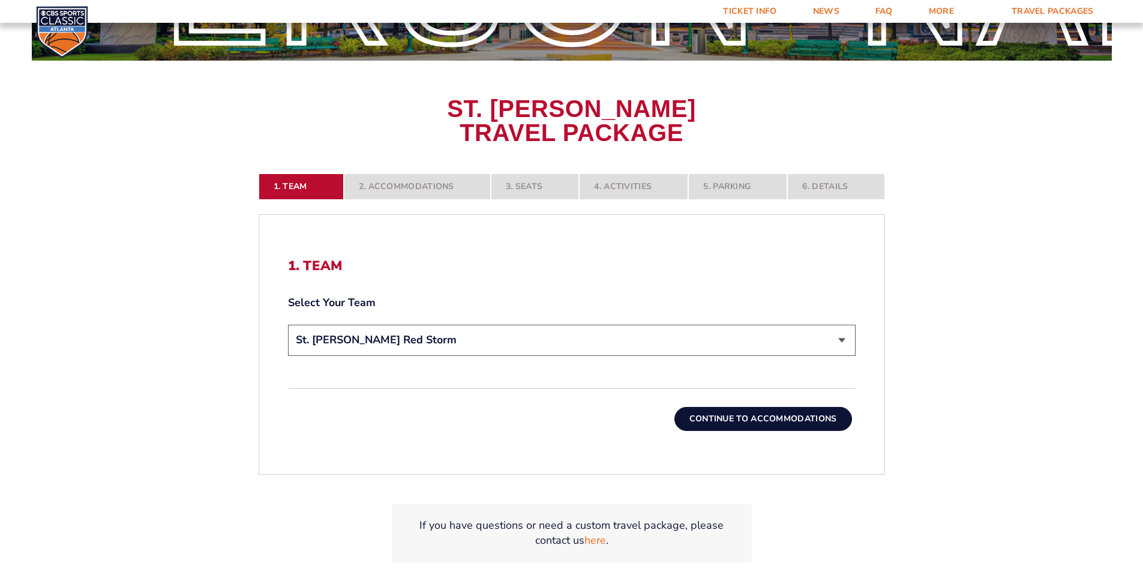
click at [756, 414] on button "Continue To Accommodations" at bounding box center [764, 419] width 178 height 24
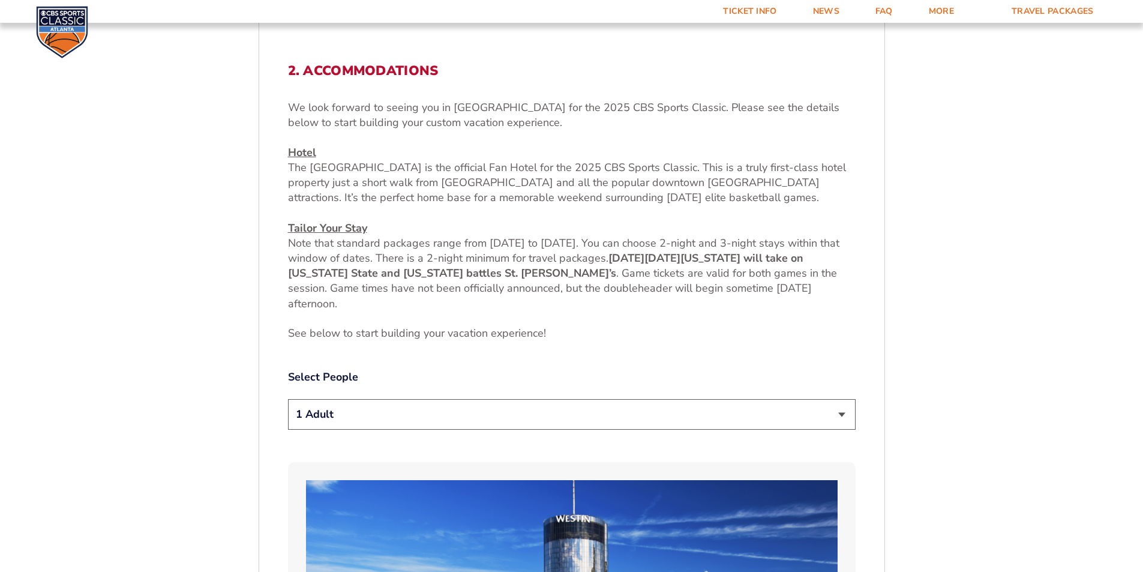
scroll to position [571, 0]
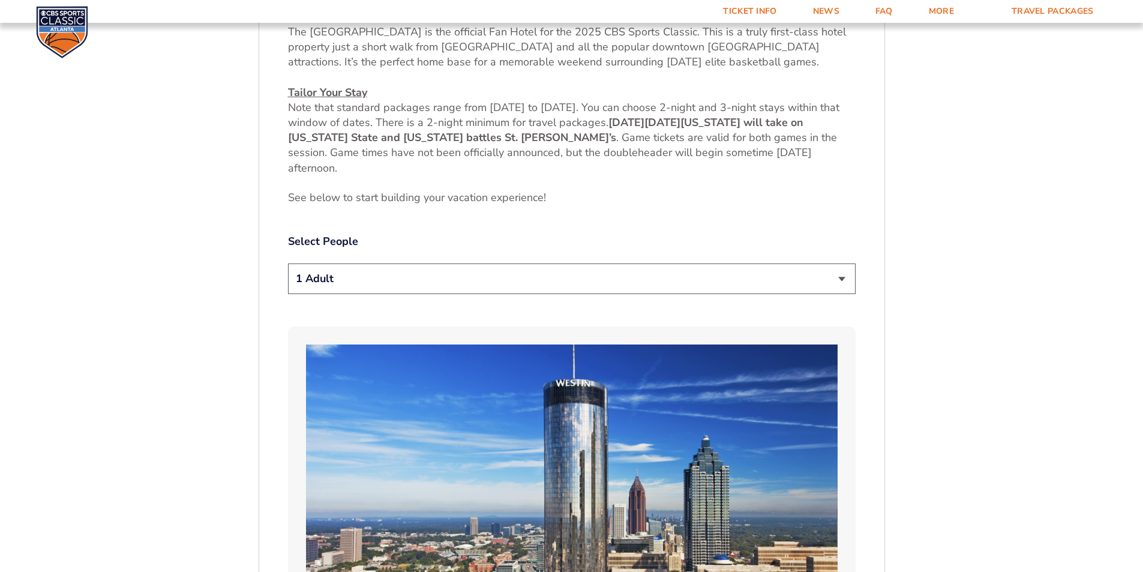
click at [845, 278] on select "1 Adult 2 Adults 3 Adults 4 Adults 2 Adults + 1 Child 2 Adults + 2 Children 2 A…" at bounding box center [572, 278] width 568 height 31
select select "2 Adults"
click at [288, 263] on select "1 Adult 2 Adults 3 Adults 4 Adults 2 Adults + 1 Child 2 Adults + 2 Children 2 A…" at bounding box center [572, 278] width 568 height 31
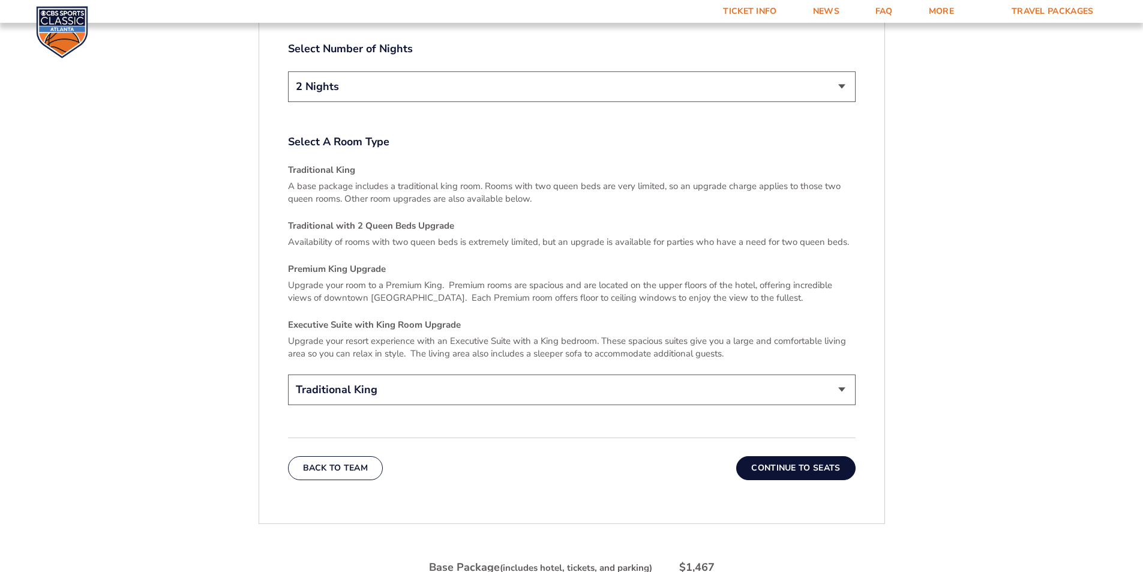
scroll to position [1711, 0]
click at [781, 455] on button "Continue To Seats" at bounding box center [795, 467] width 119 height 24
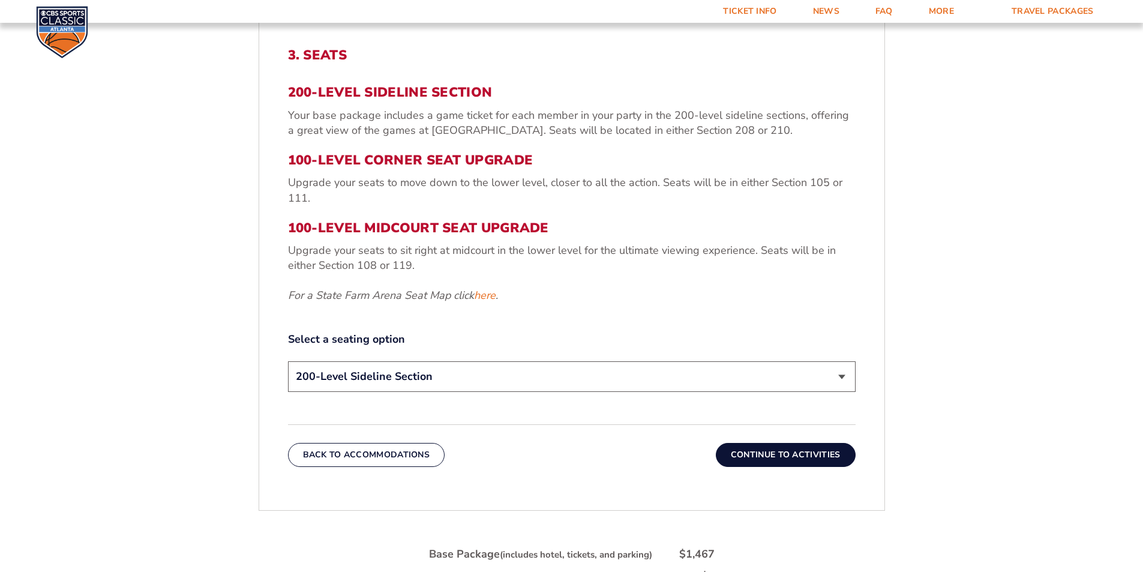
scroll to position [511, 0]
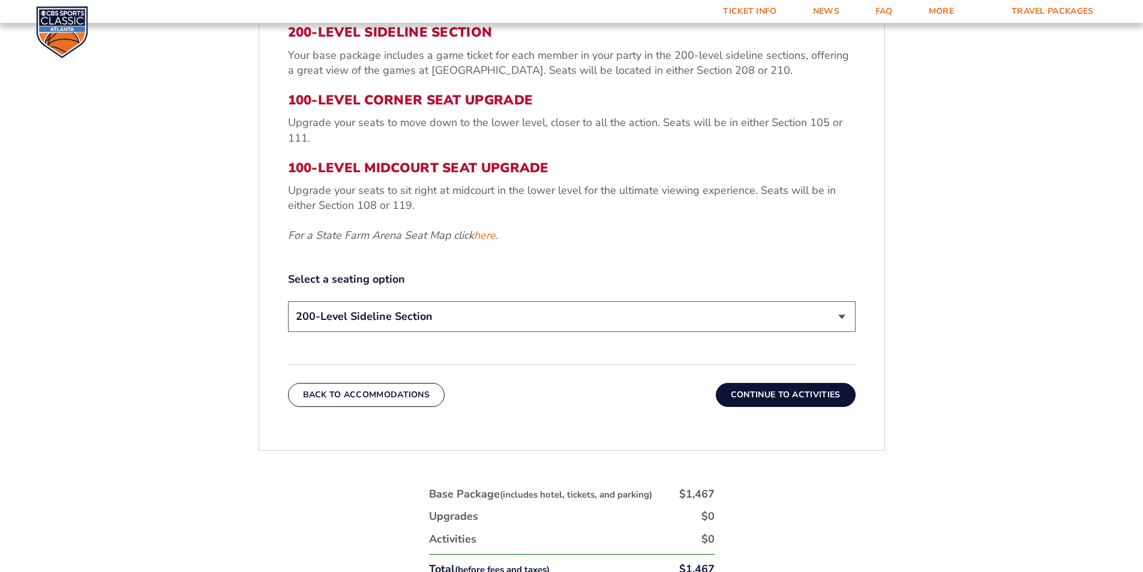
click at [839, 313] on select "200-Level Sideline Section 100-Level Corner Seat Upgrade (+$120 per person) 100…" at bounding box center [572, 316] width 568 height 31
select select "100-Level Corner Seat Upgrade"
click at [288, 301] on select "200-Level Sideline Section 100-Level Corner Seat Upgrade (+$120 per person) 100…" at bounding box center [572, 316] width 568 height 31
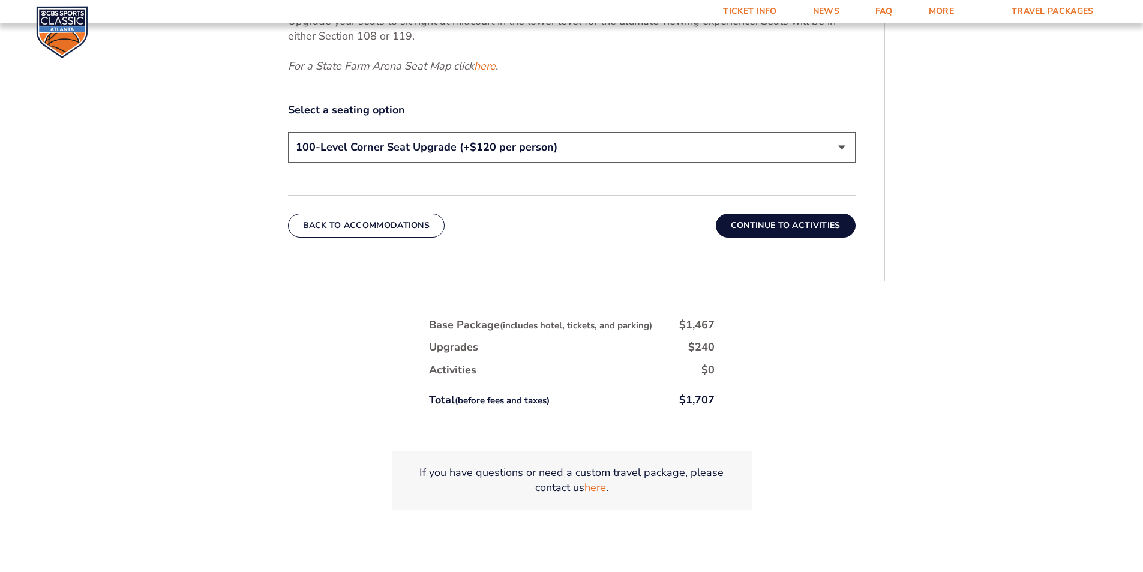
scroll to position [691, 0]
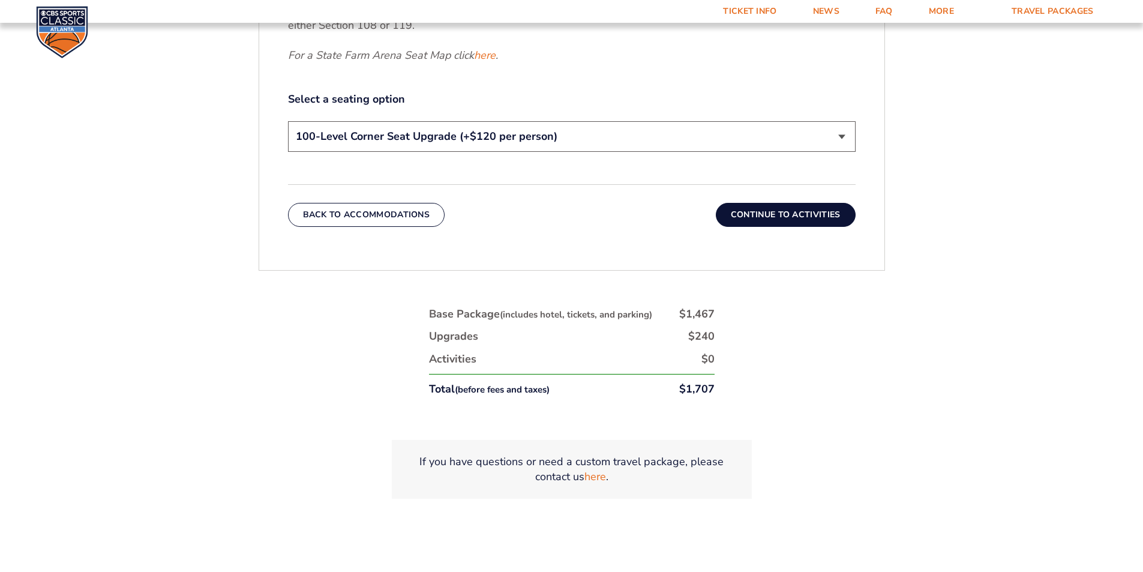
click at [787, 215] on button "Continue To Activities" at bounding box center [786, 215] width 140 height 24
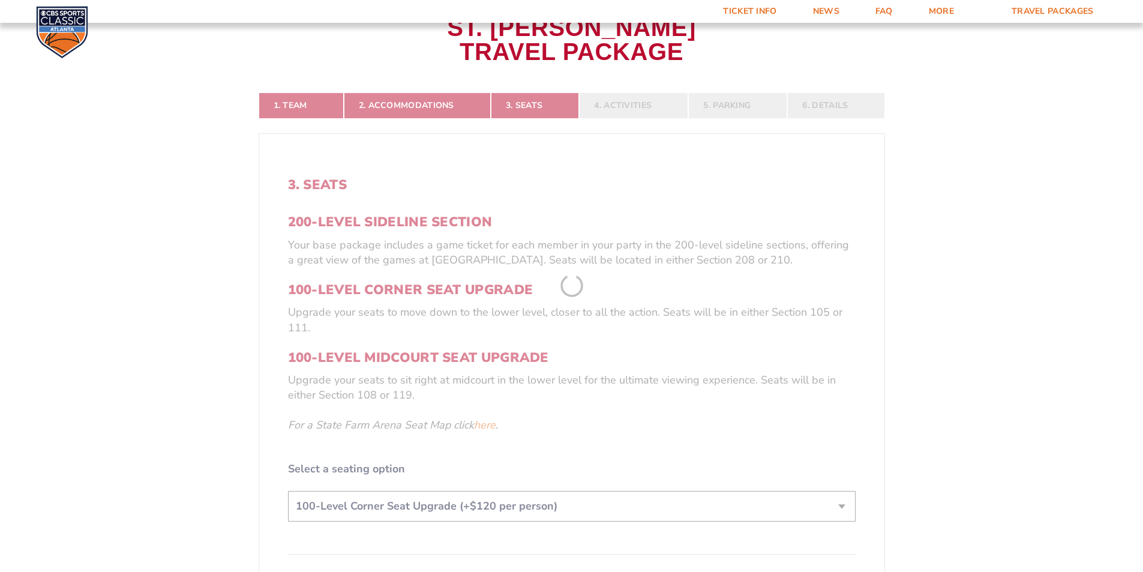
scroll to position [271, 0]
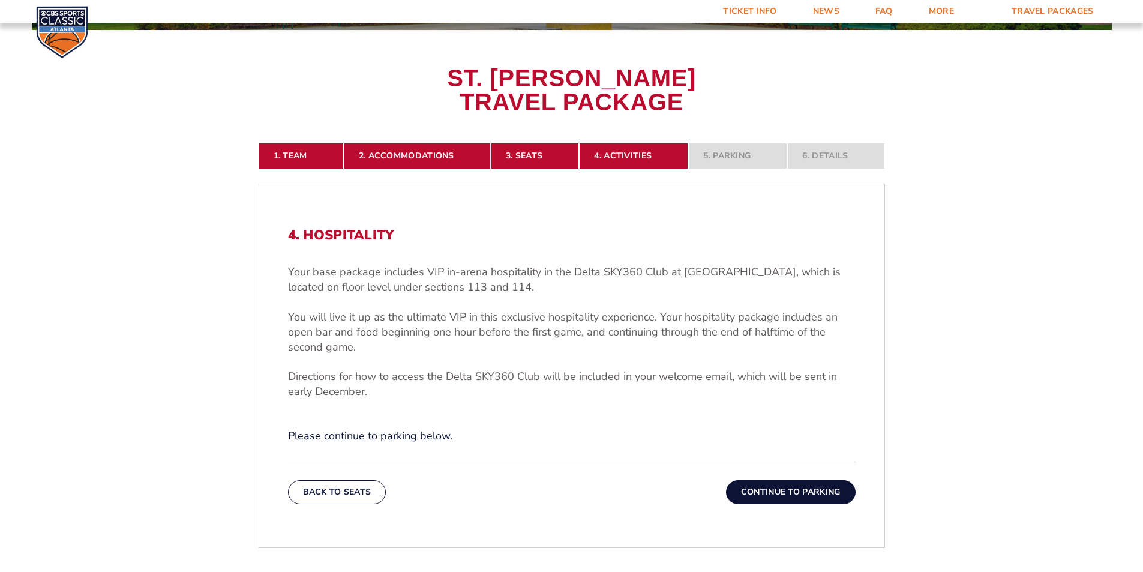
click at [794, 486] on button "Continue To Parking" at bounding box center [791, 492] width 130 height 24
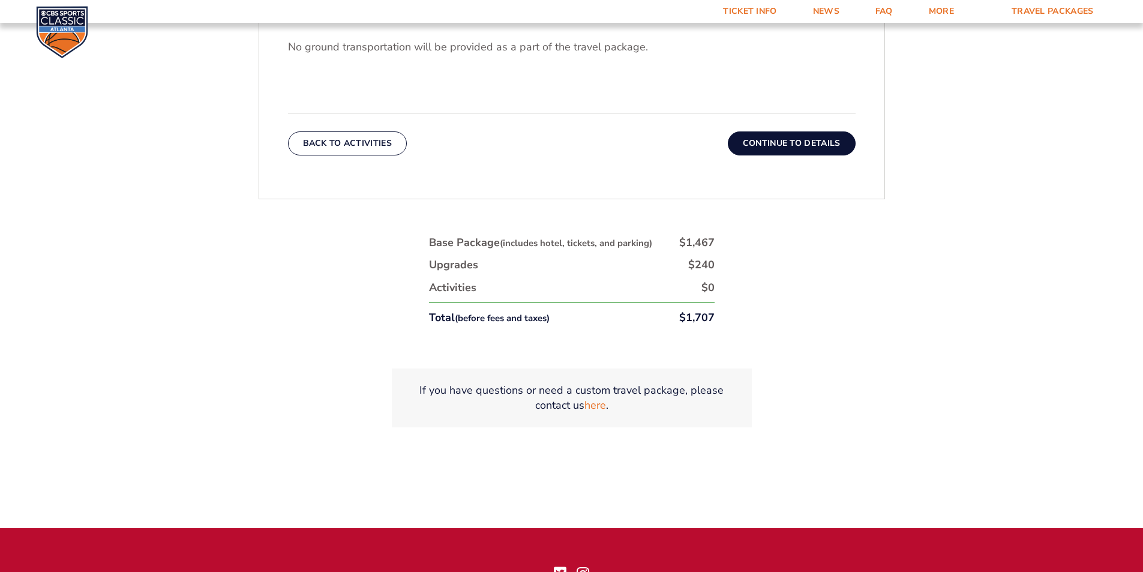
scroll to position [571, 0]
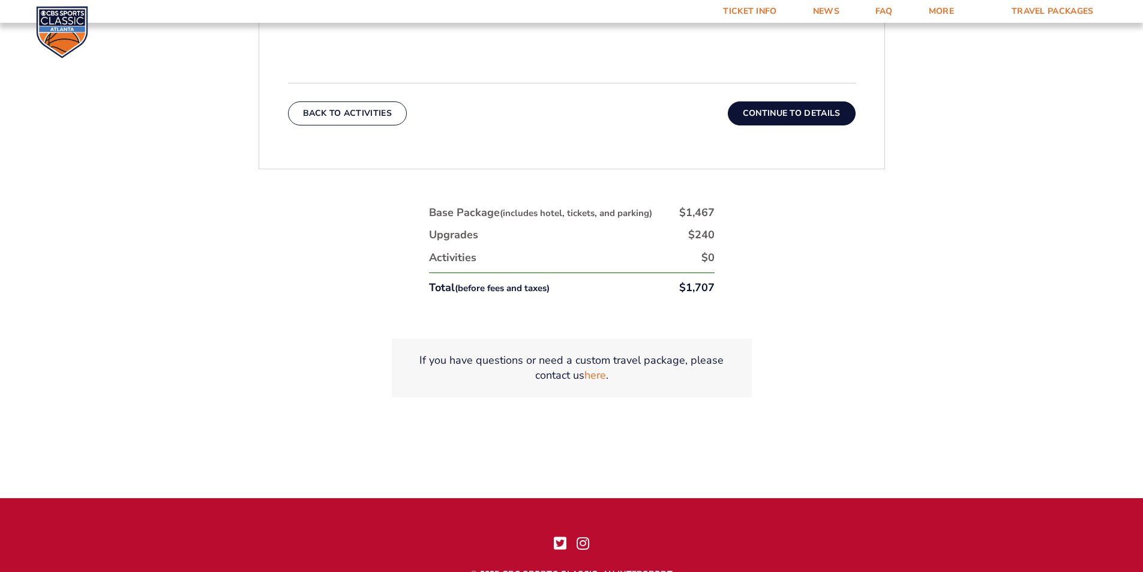
click at [780, 110] on button "Continue To Details" at bounding box center [792, 113] width 128 height 24
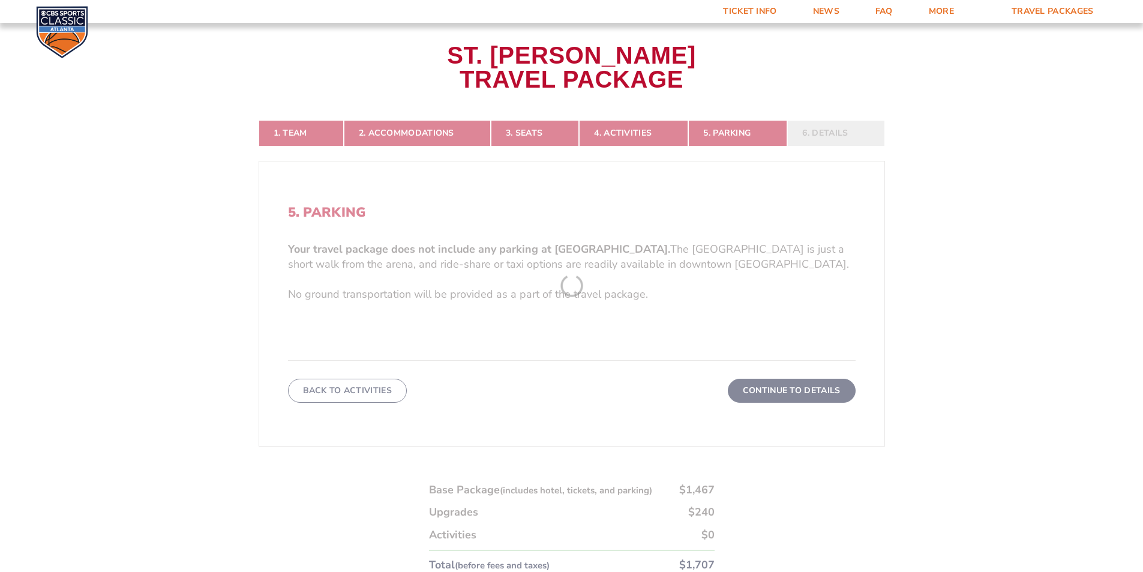
scroll to position [271, 0]
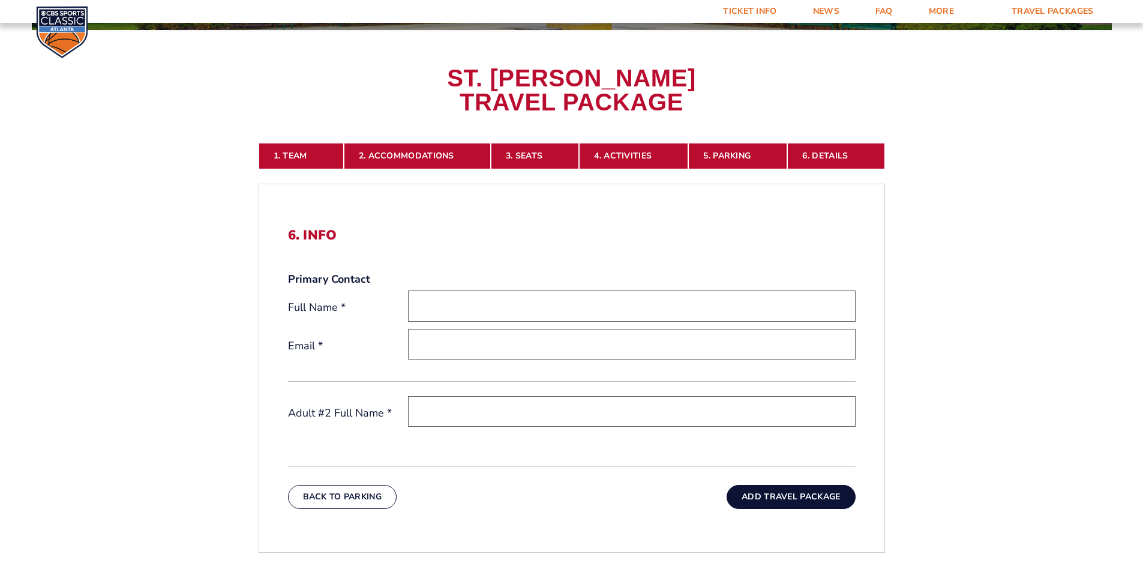
click at [798, 495] on button "Add Travel Package" at bounding box center [791, 497] width 128 height 24
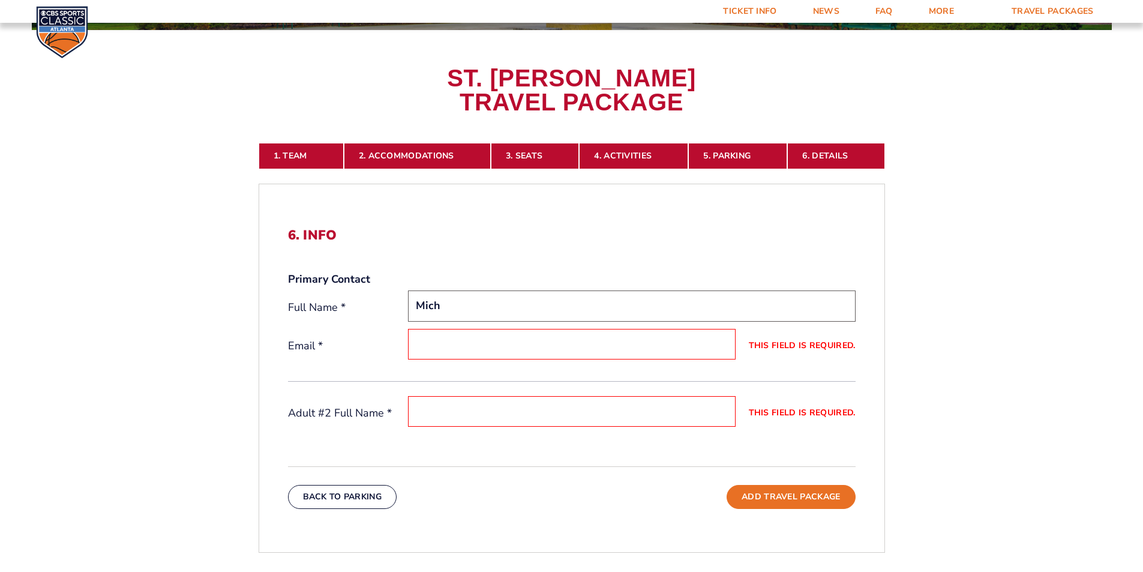
type input "[PERSON_NAME]"
click at [478, 336] on input "[EMAIL_ADDRESS][DOMAIN_NAME]" at bounding box center [632, 344] width 448 height 31
type input "[EMAIL_ADDRESS][DOMAIN_NAME]"
click at [469, 415] on input "This field is required." at bounding box center [572, 411] width 328 height 31
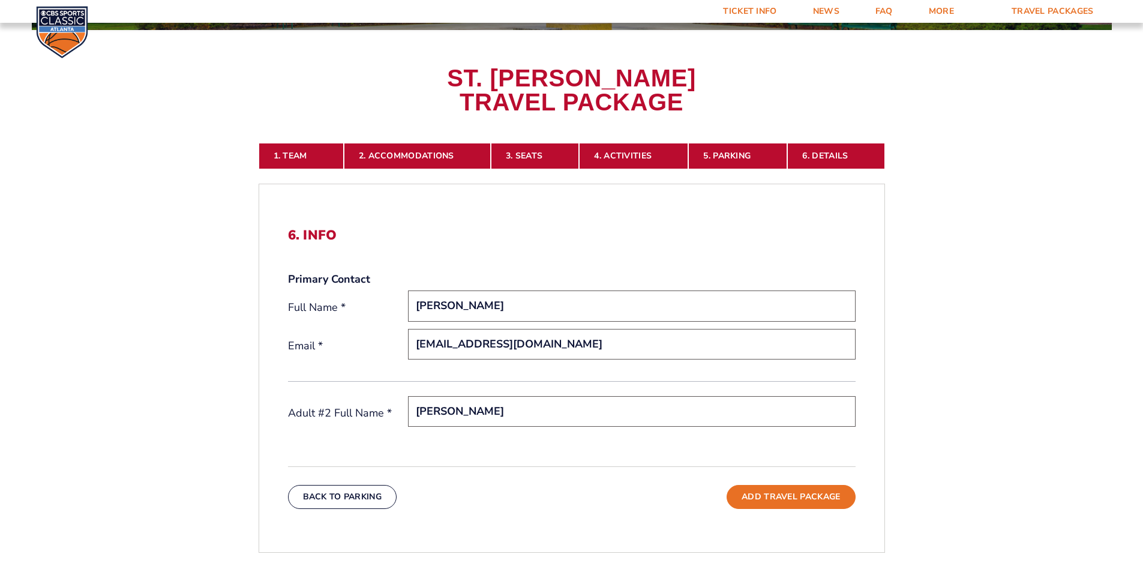
type input "[PERSON_NAME]"
click at [771, 498] on button "Add Travel Package" at bounding box center [791, 497] width 128 height 24
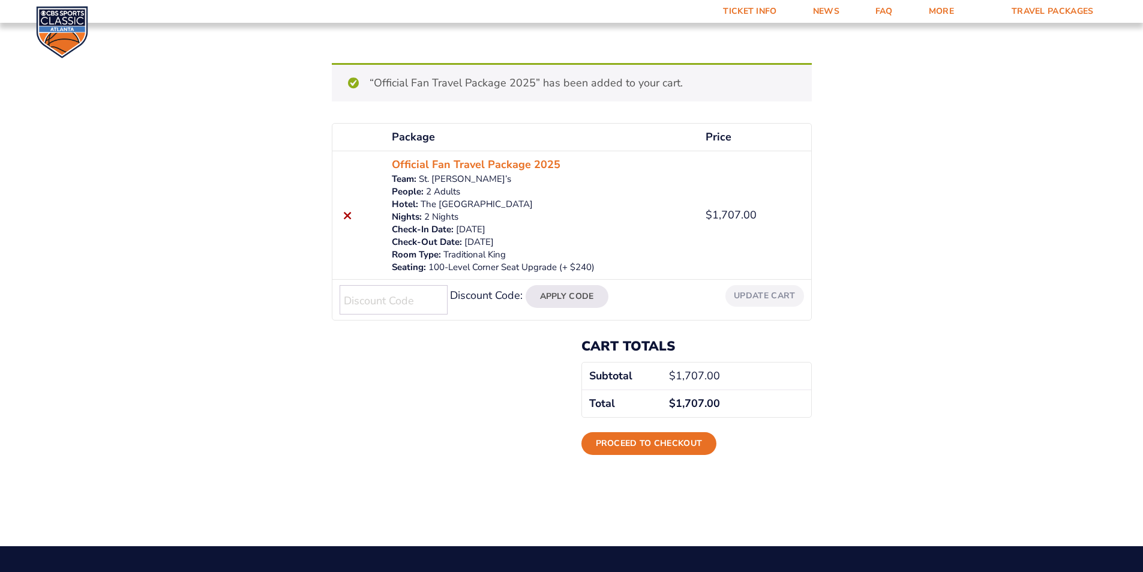
scroll to position [120, 0]
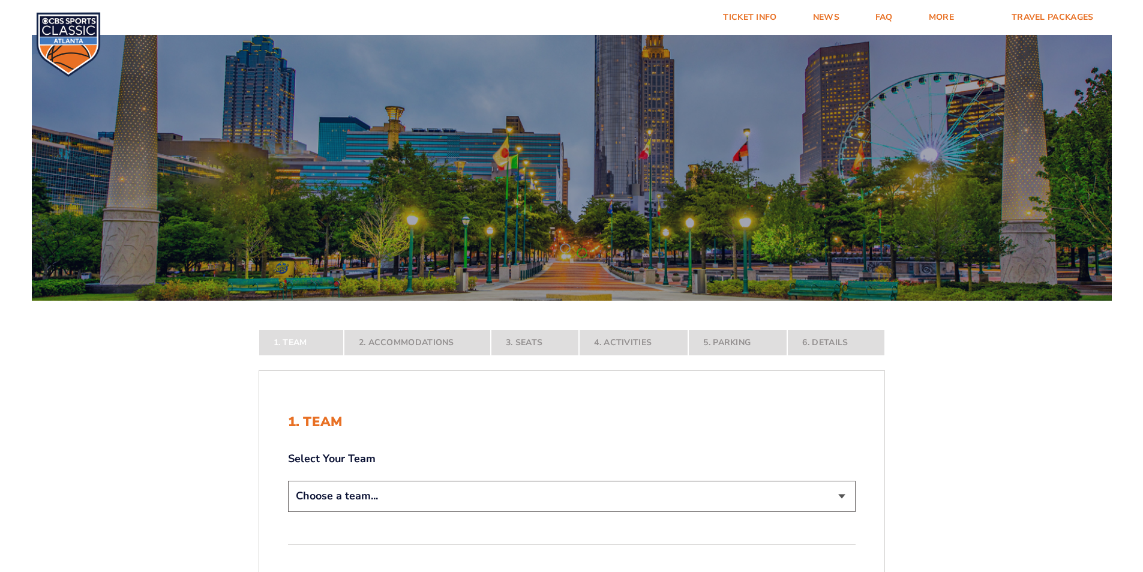
click at [844, 492] on select "Choose a team... [US_STATE] Wildcats [US_STATE] State Buckeyes [US_STATE] Tar H…" at bounding box center [572, 496] width 568 height 31
select select "12756"
click at [288, 511] on select "Choose a team... [US_STATE] Wildcats [US_STATE] State Buckeyes [US_STATE] Tar H…" at bounding box center [572, 496] width 568 height 31
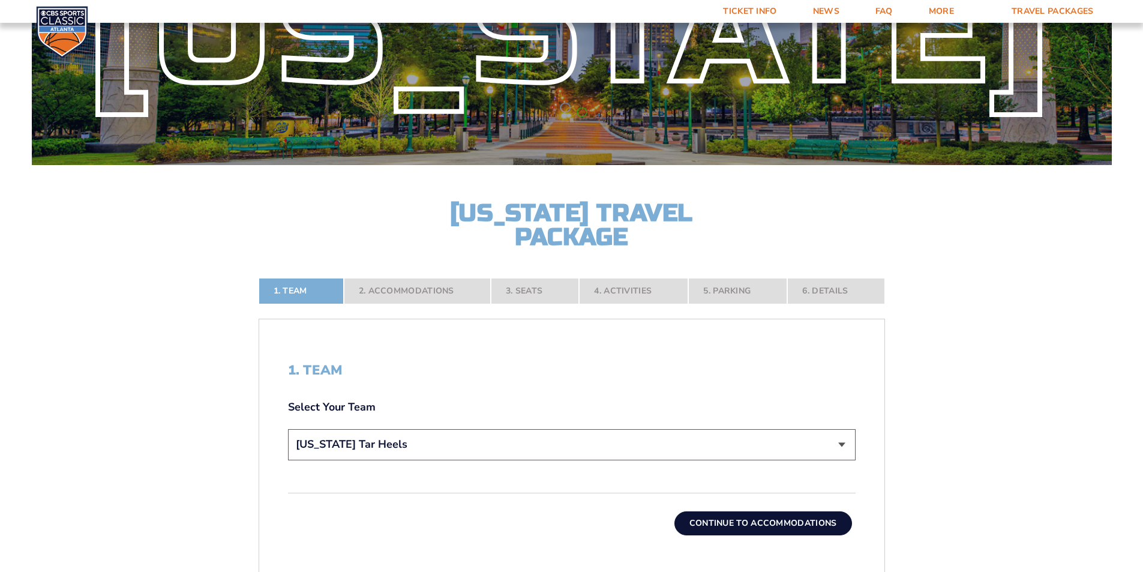
scroll to position [180, 0]
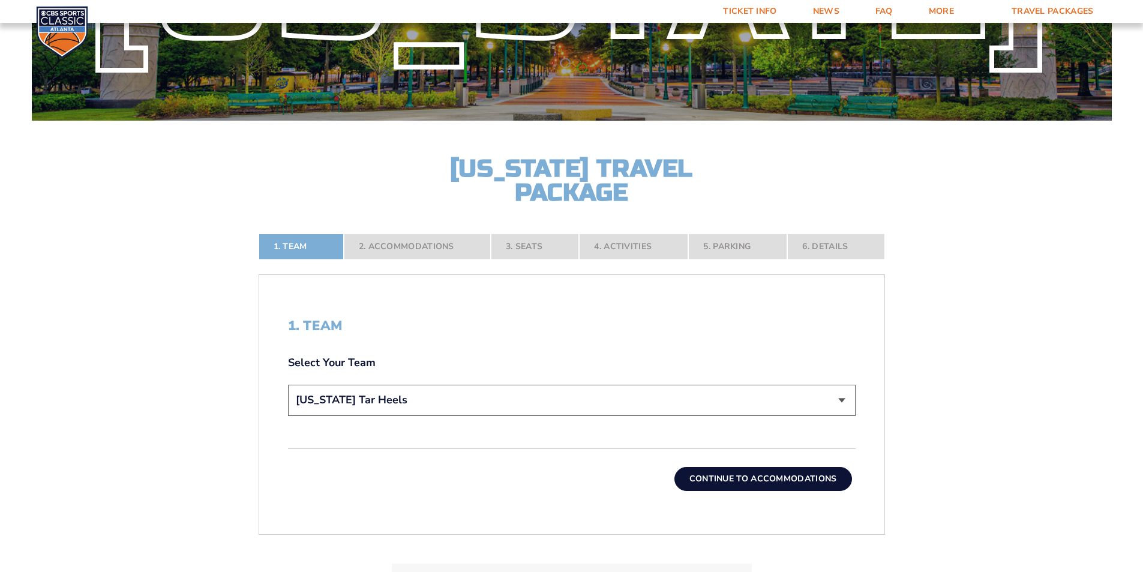
click at [789, 474] on button "Continue To Accommodations" at bounding box center [764, 479] width 178 height 24
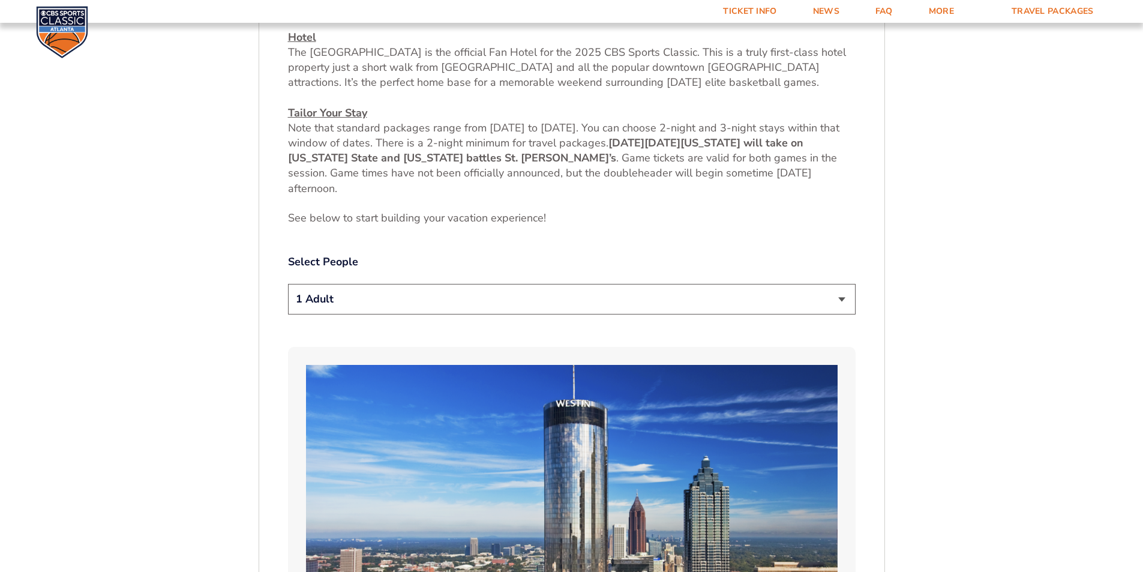
scroll to position [571, 0]
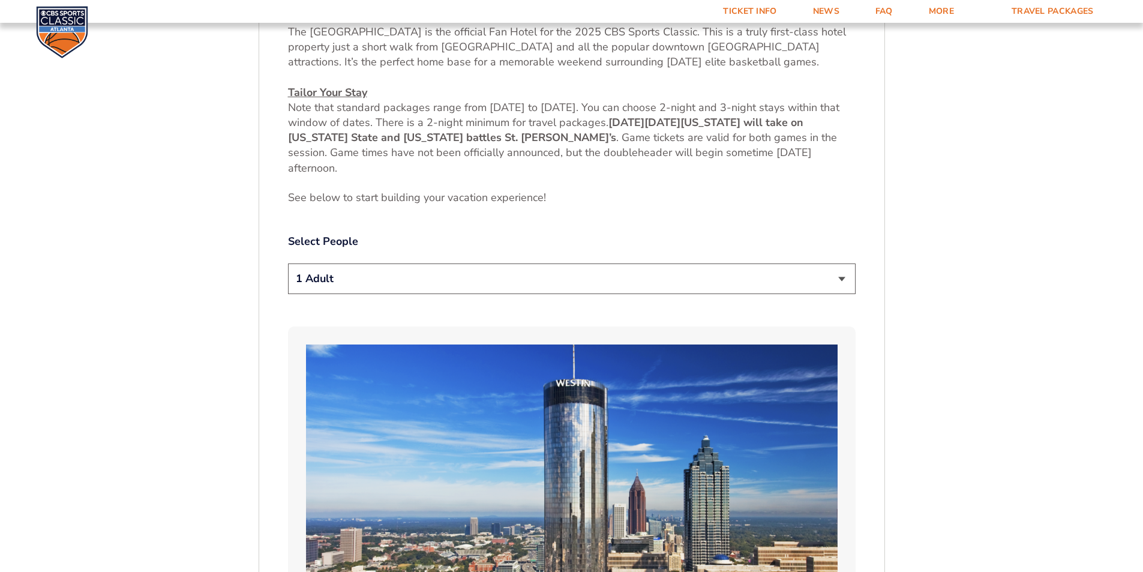
click at [842, 277] on select "1 Adult 2 Adults 3 Adults 4 Adults 2 Adults + 1 Child 2 Adults + 2 Children 2 A…" at bounding box center [572, 278] width 568 height 31
select select "2 Adults"
click at [288, 263] on select "1 Adult 2 Adults 3 Adults 4 Adults 2 Adults + 1 Child 2 Adults + 2 Children 2 A…" at bounding box center [572, 278] width 568 height 31
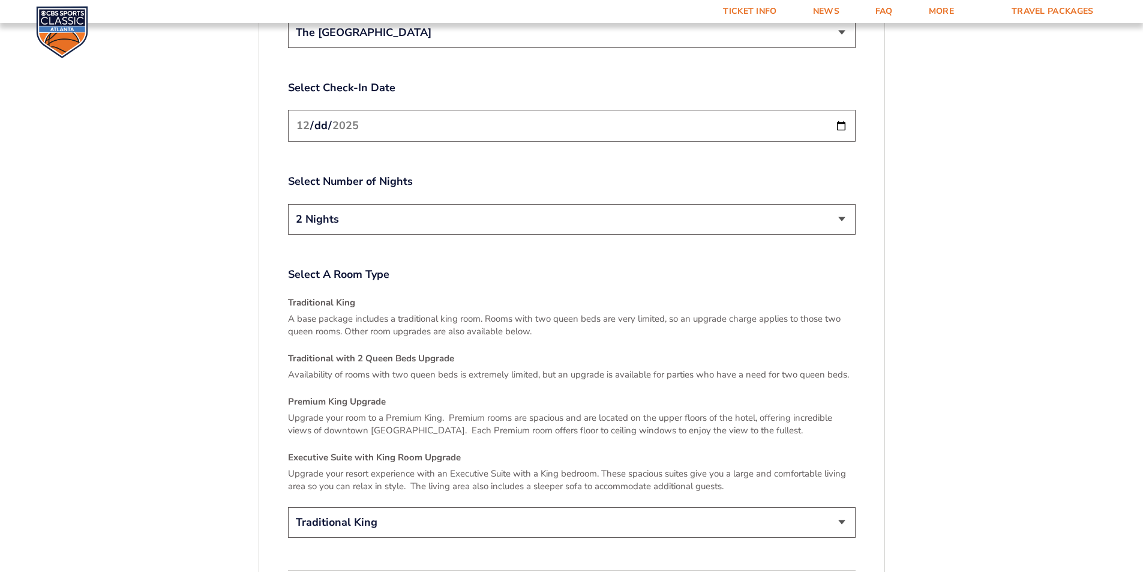
scroll to position [1591, 0]
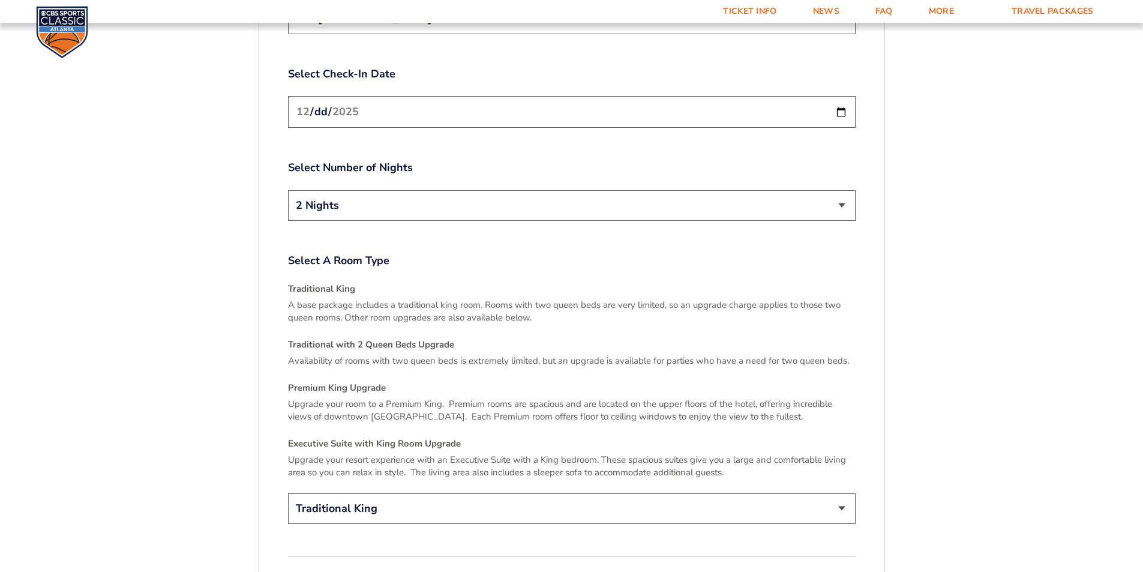
click at [839, 493] on select "Traditional King Traditional with 2 Queen Beds Upgrade (+$45 per night) Premium…" at bounding box center [572, 508] width 568 height 31
click at [843, 493] on select "Traditional King Traditional with 2 Queen Beds Upgrade (+$45 per night) Premium…" at bounding box center [572, 508] width 568 height 31
select select "Traditional with 2 Queen Beds Upgrade"
click at [288, 493] on select "Traditional King Traditional with 2 Queen Beds Upgrade (+$45 per night) Premium…" at bounding box center [572, 508] width 568 height 31
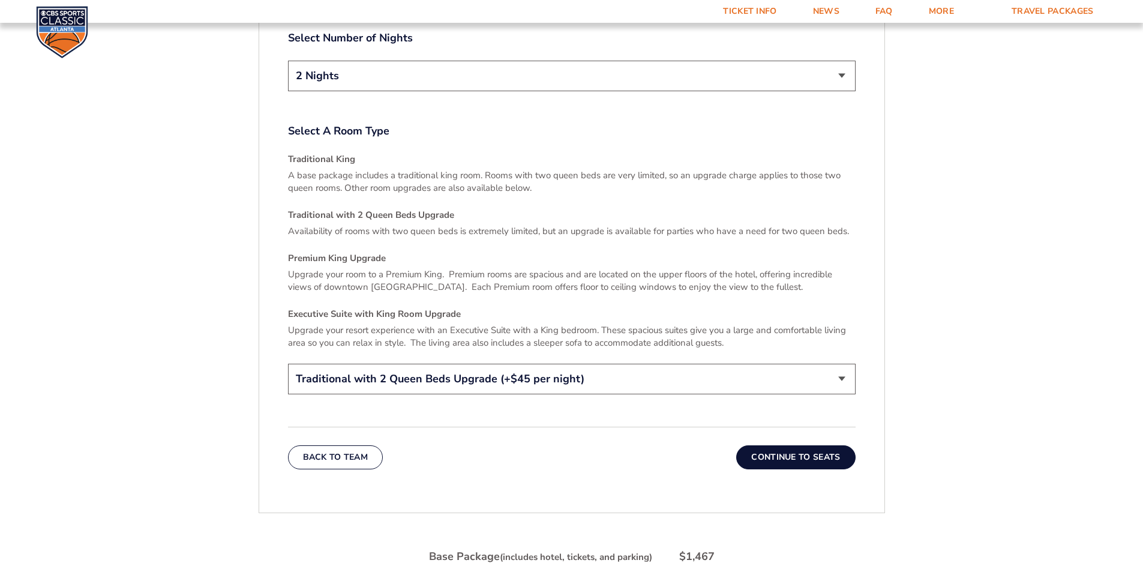
scroll to position [1771, 0]
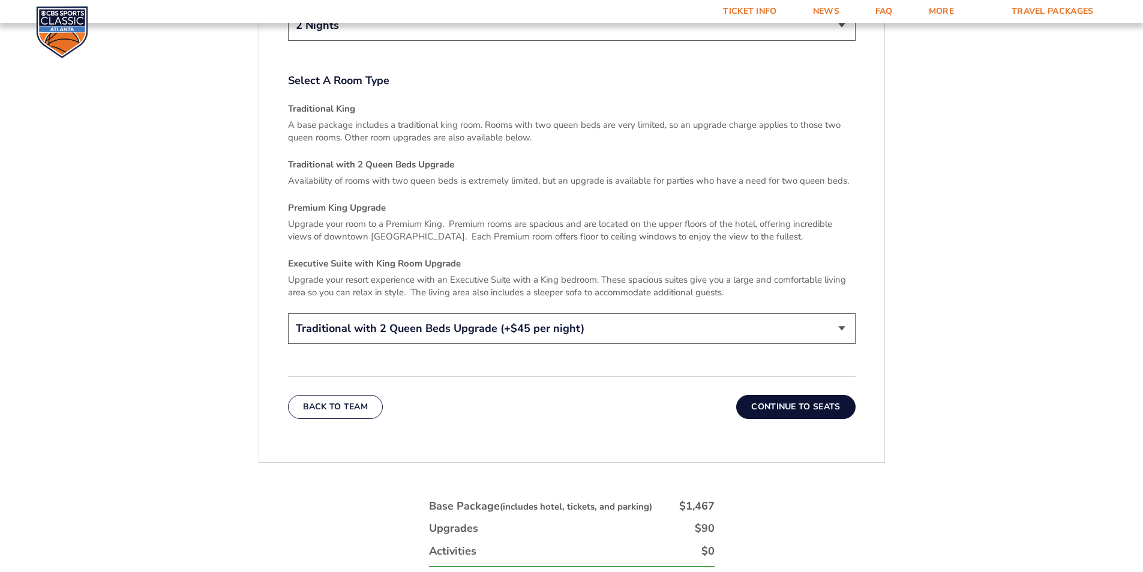
click at [766, 397] on button "Continue To Seats" at bounding box center [795, 407] width 119 height 24
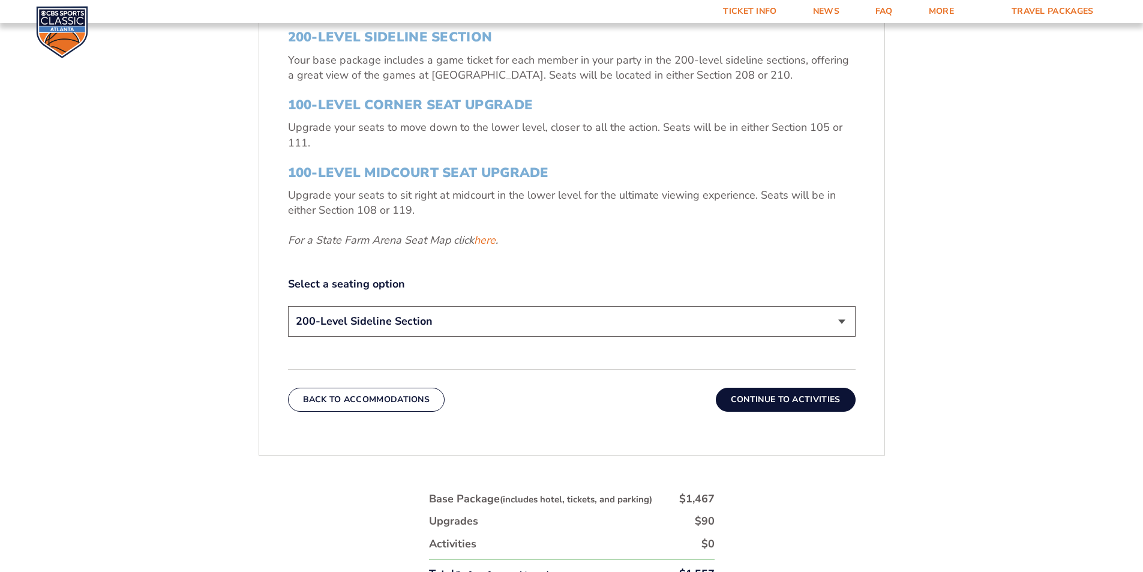
scroll to position [511, 0]
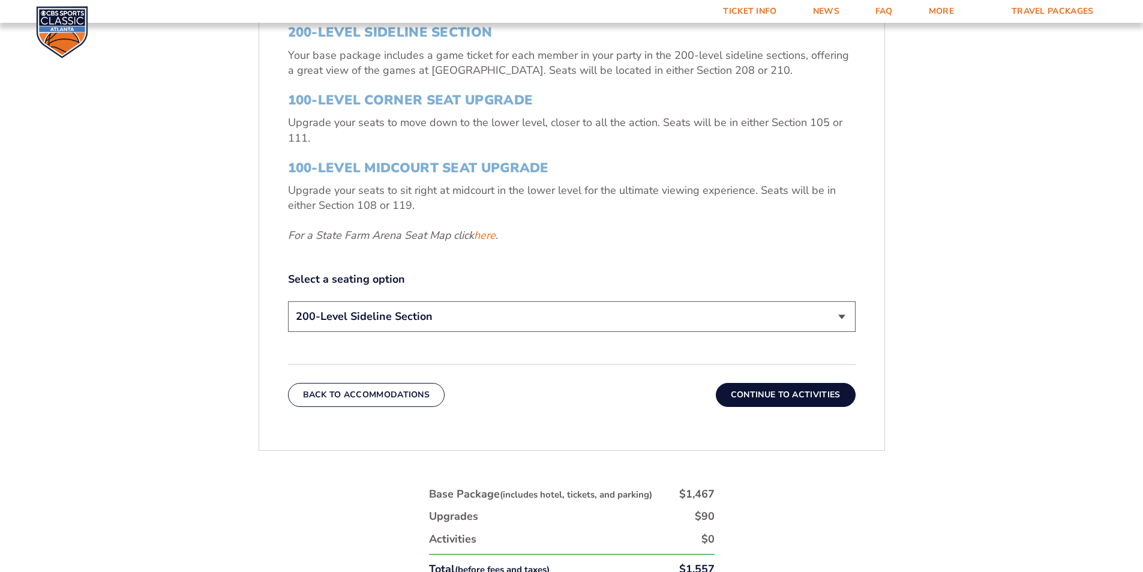
click at [840, 319] on select "200-Level Sideline Section 100-Level Corner Seat Upgrade (+$120 per person) 100…" at bounding box center [572, 316] width 568 height 31
select select "100-Level Corner Seat Upgrade"
click at [288, 301] on select "200-Level Sideline Section 100-Level Corner Seat Upgrade (+$120 per person) 100…" at bounding box center [572, 316] width 568 height 31
click at [770, 391] on button "Continue To Activities" at bounding box center [786, 395] width 140 height 24
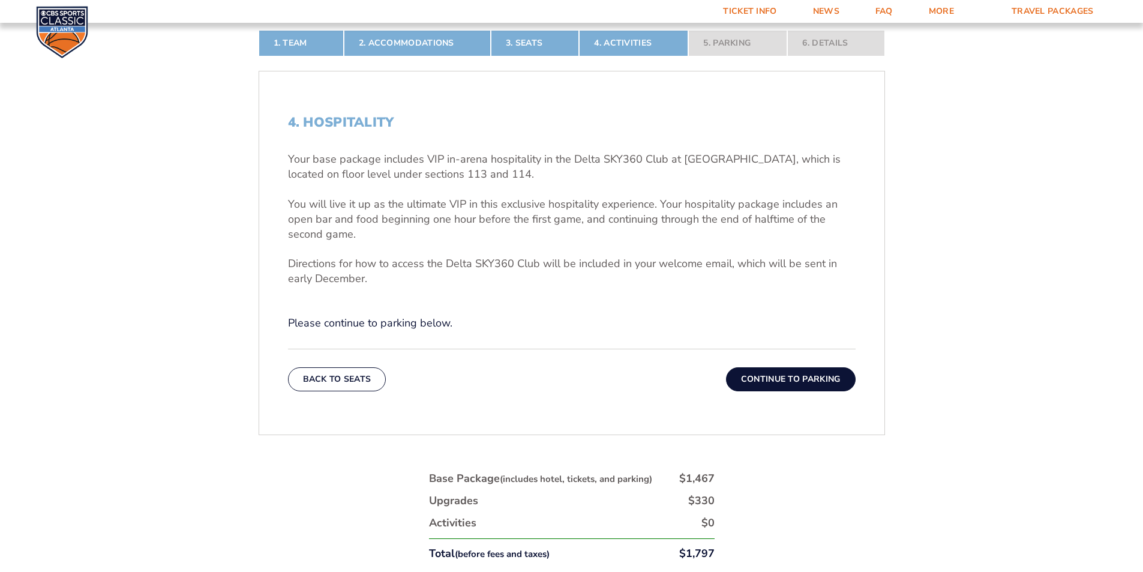
scroll to position [391, 0]
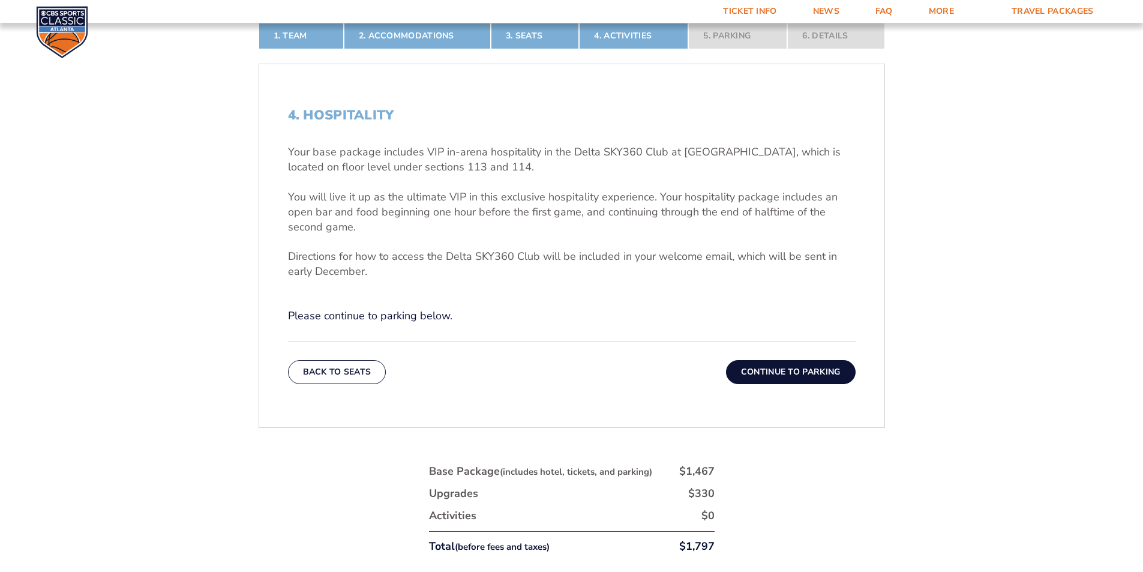
click at [760, 366] on button "Continue To Parking" at bounding box center [791, 372] width 130 height 24
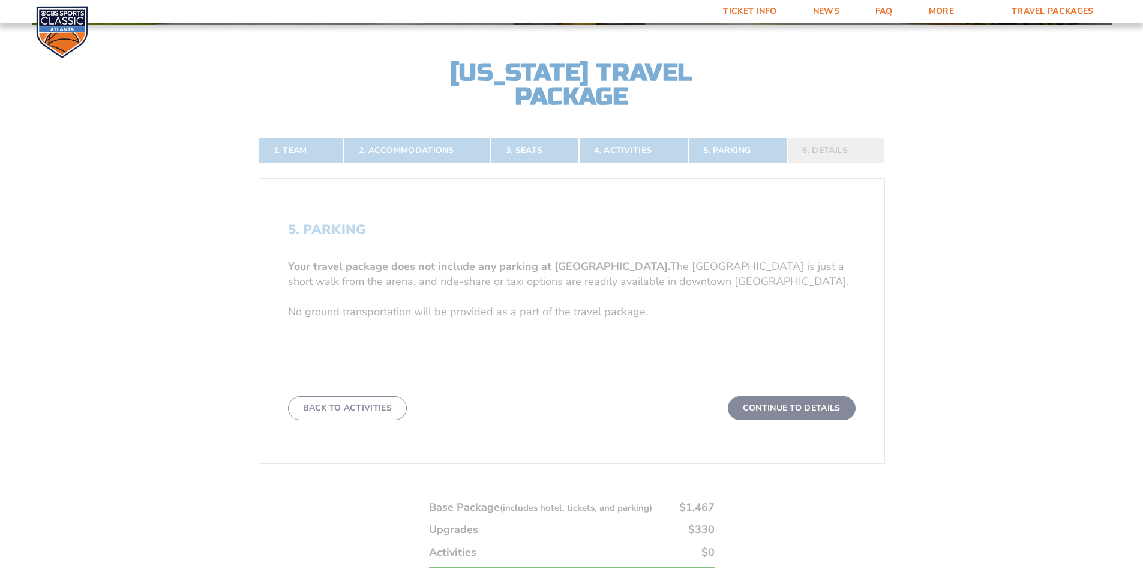
scroll to position [271, 0]
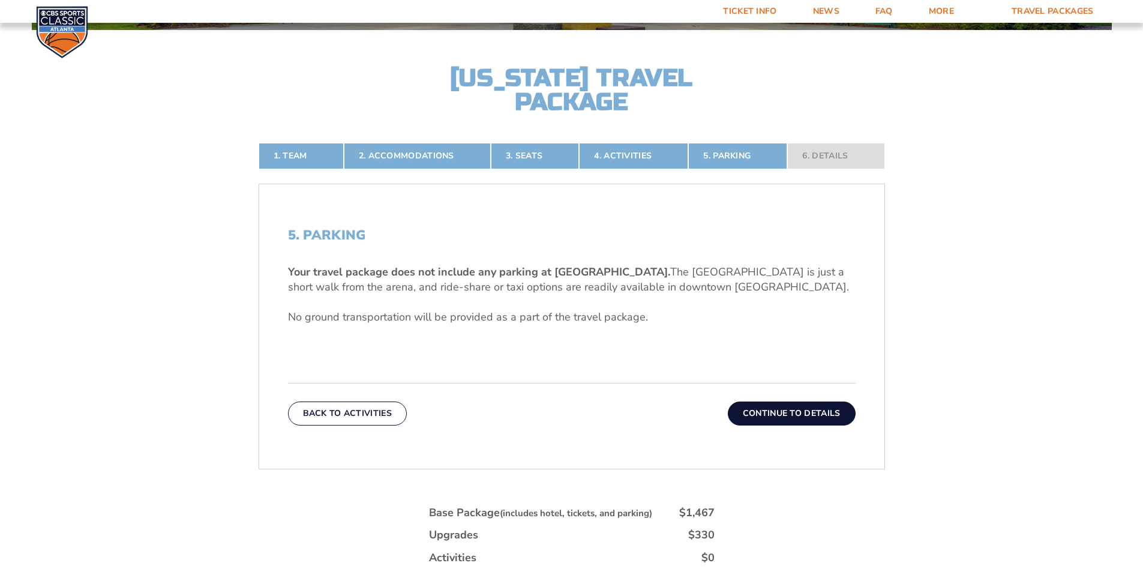
click at [782, 413] on button "Continue To Details" at bounding box center [792, 414] width 128 height 24
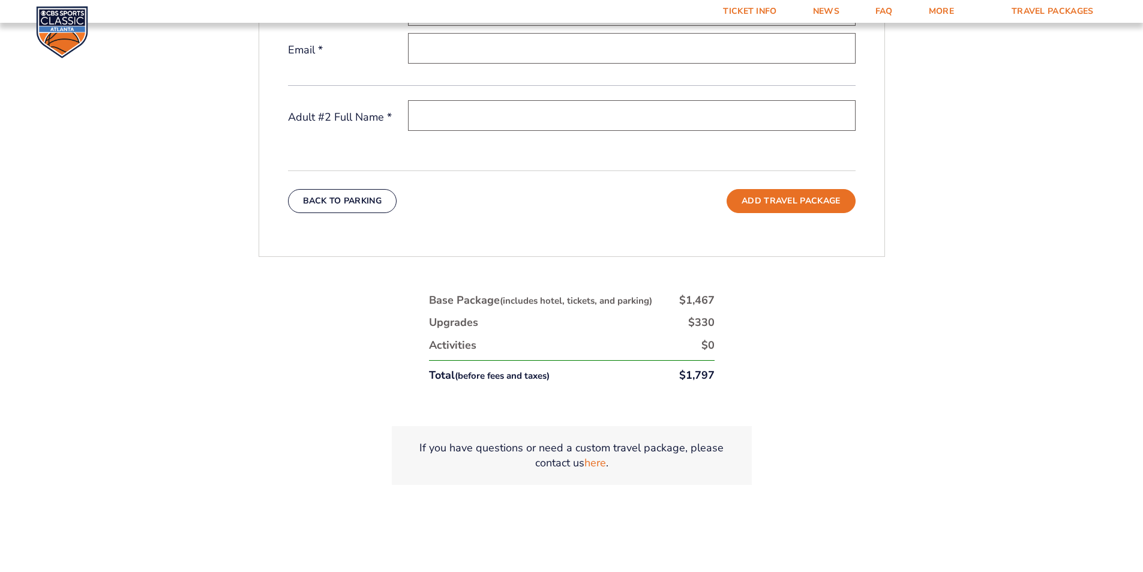
scroll to position [571, 0]
